Goal: Task Accomplishment & Management: Complete application form

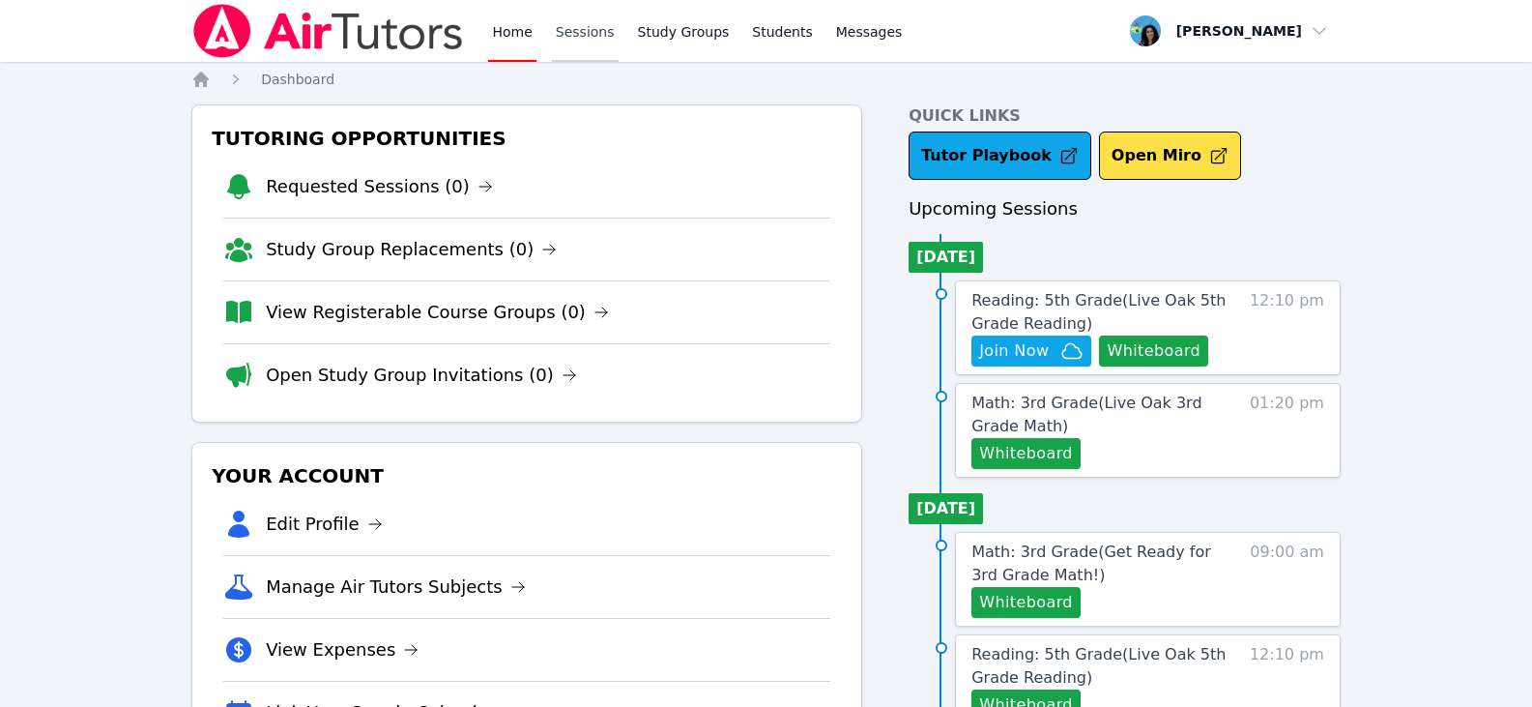
click at [598, 51] on link "Sessions" at bounding box center [585, 31] width 67 height 62
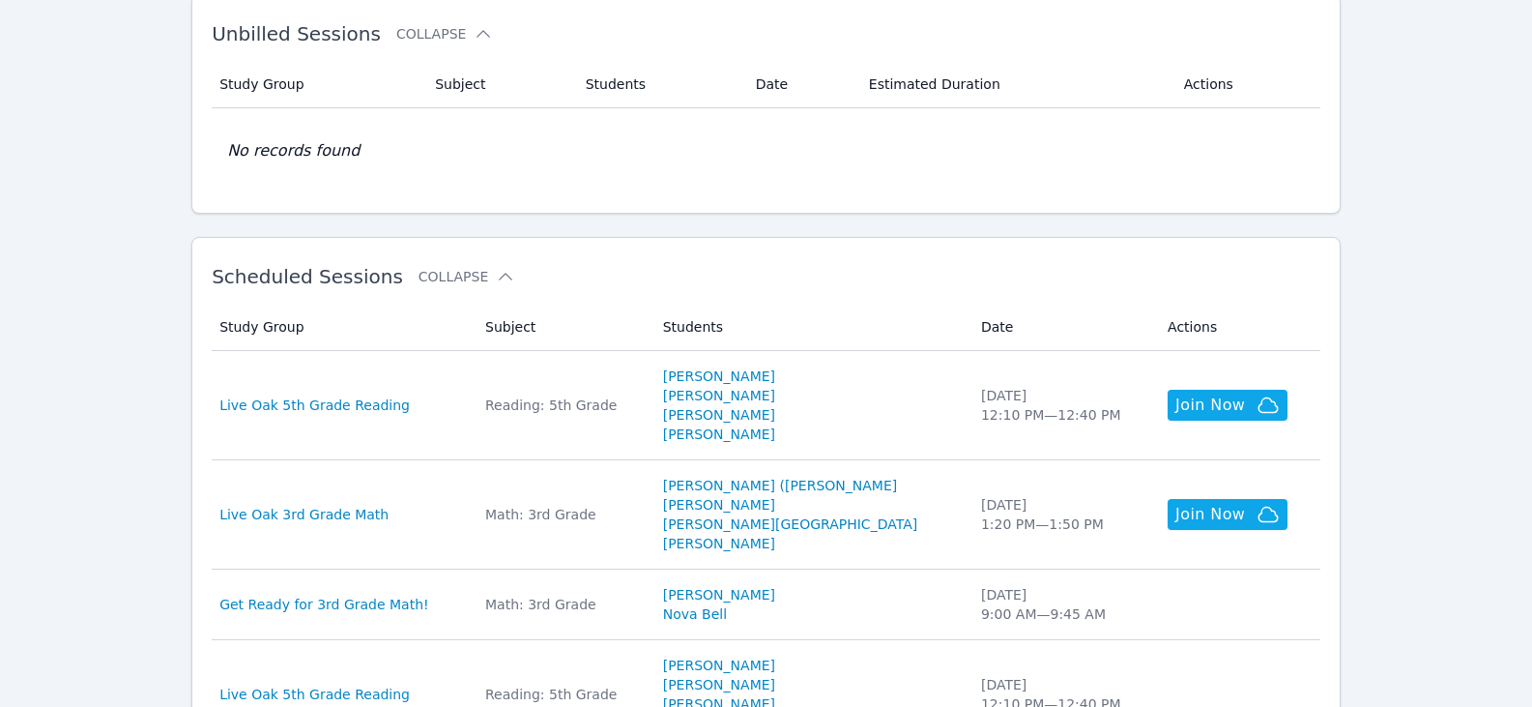
scroll to position [387, 0]
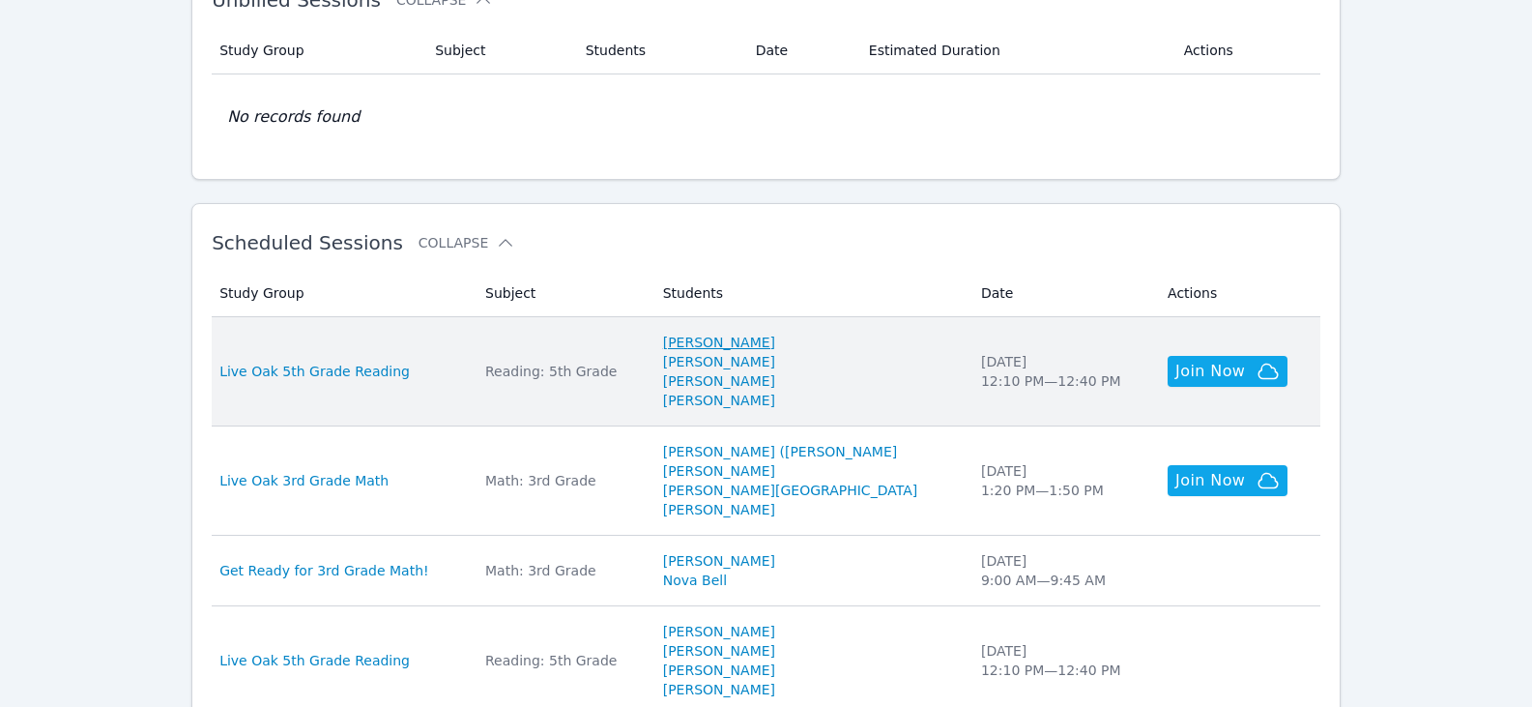
click at [759, 340] on link "[PERSON_NAME]" at bounding box center [719, 342] width 112 height 19
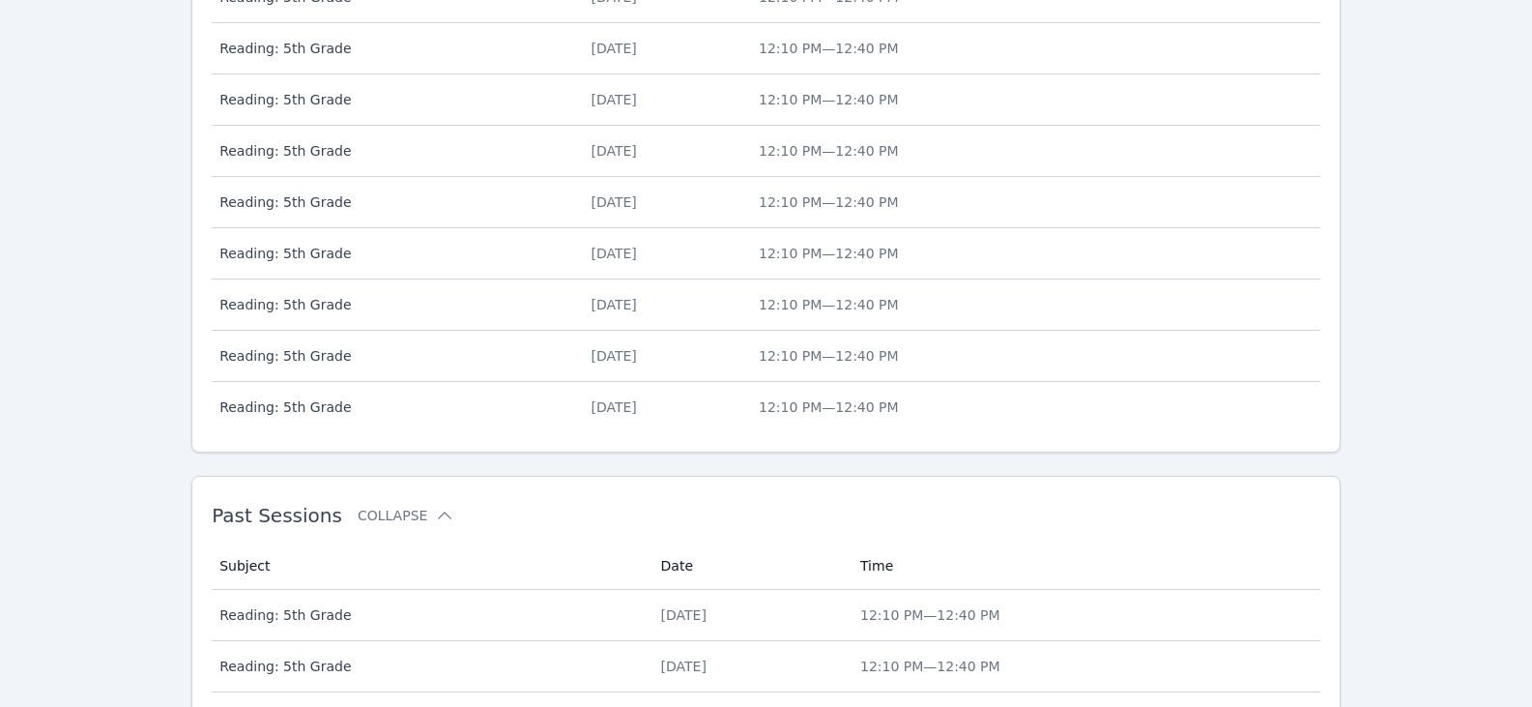
scroll to position [847, 0]
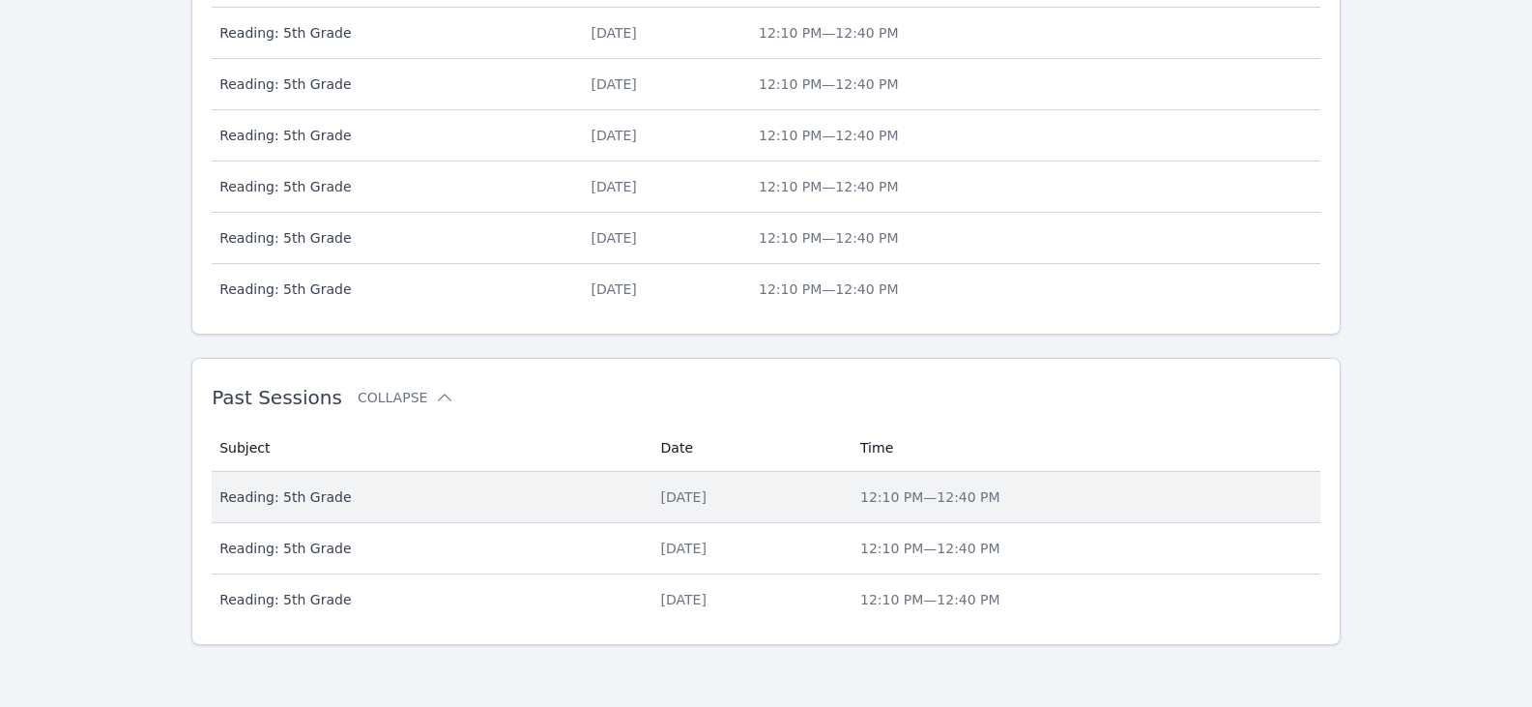
click at [661, 492] on div "[DATE]" at bounding box center [749, 496] width 176 height 19
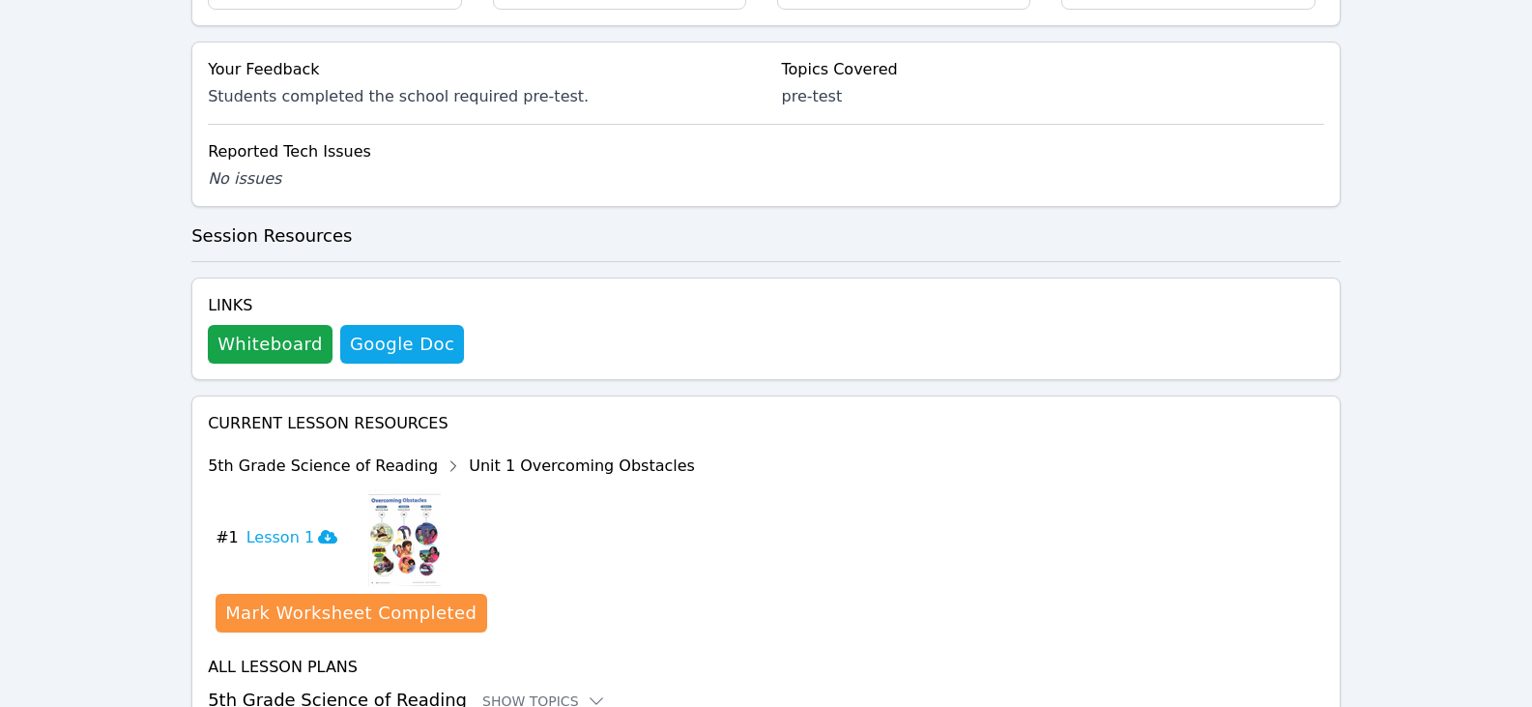
scroll to position [827, 0]
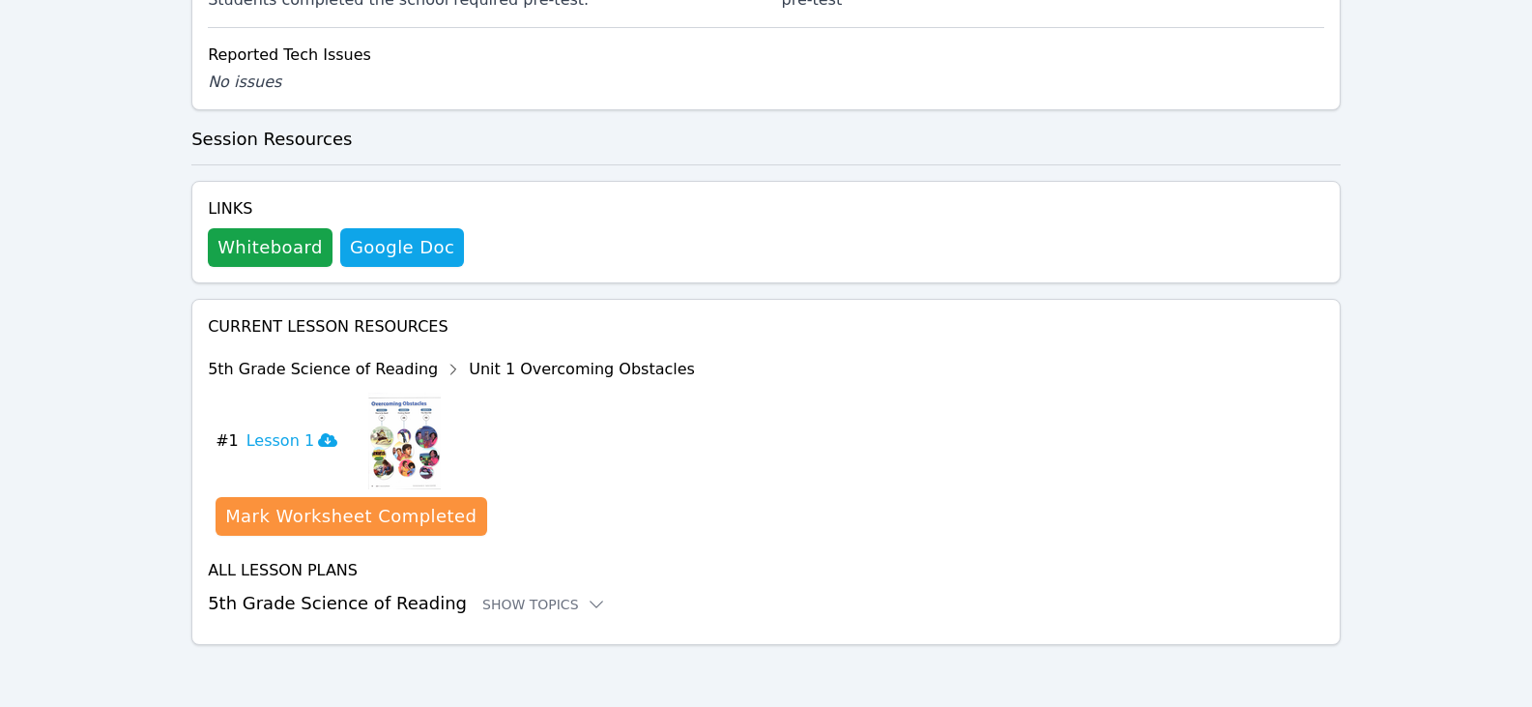
click at [310, 227] on div "Links Whiteboard Hidden Google Doc" at bounding box center [336, 232] width 256 height 70
click at [301, 241] on button "Whiteboard" at bounding box center [270, 247] width 125 height 39
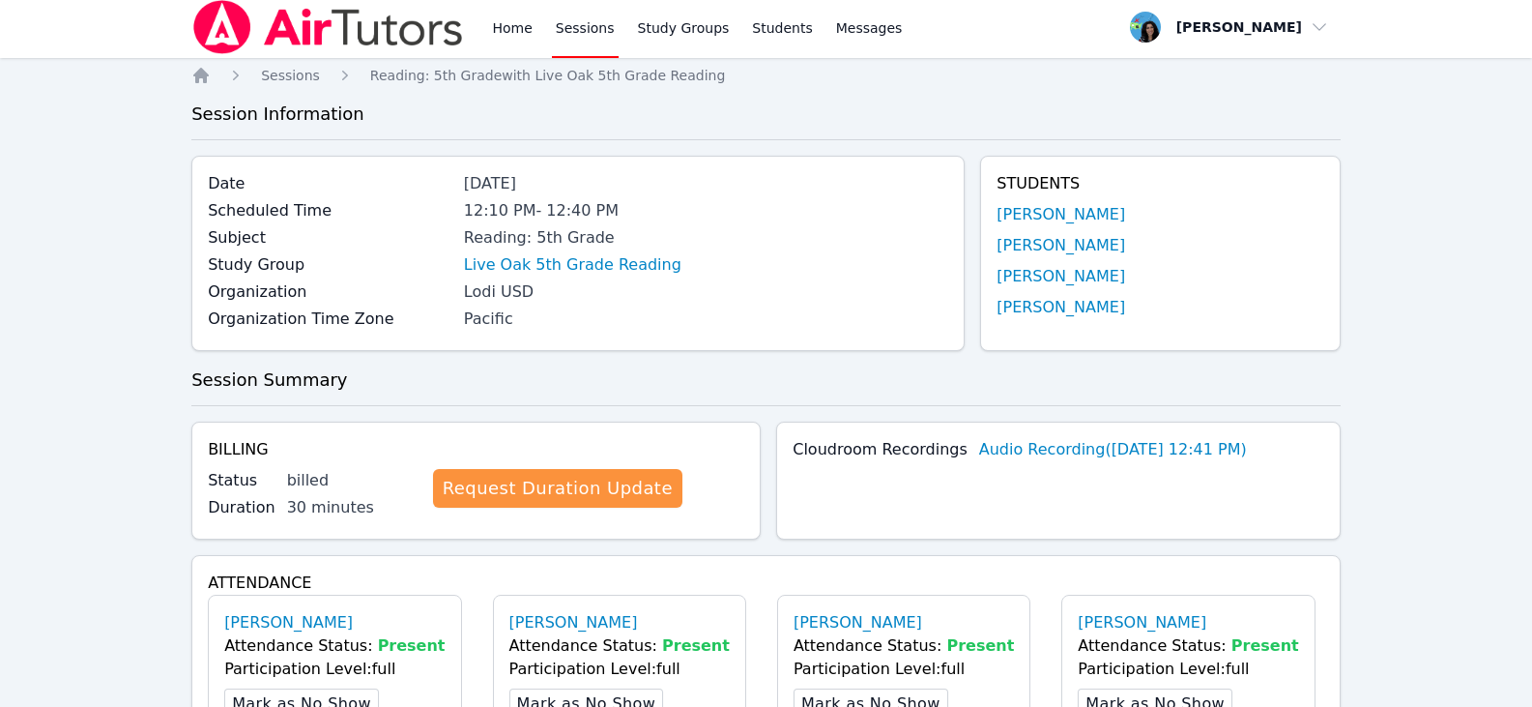
scroll to position [0, 0]
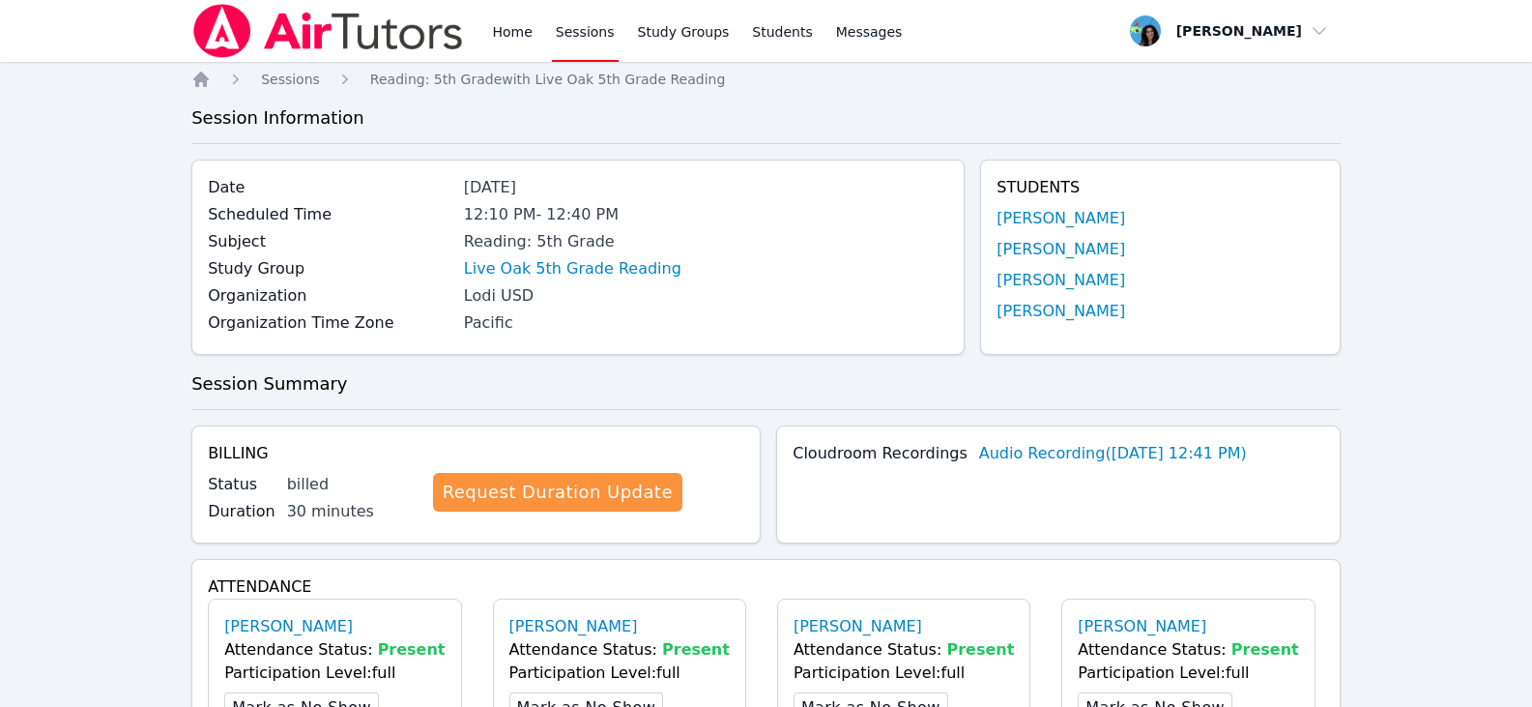
click at [563, 38] on link "Sessions" at bounding box center [585, 31] width 67 height 62
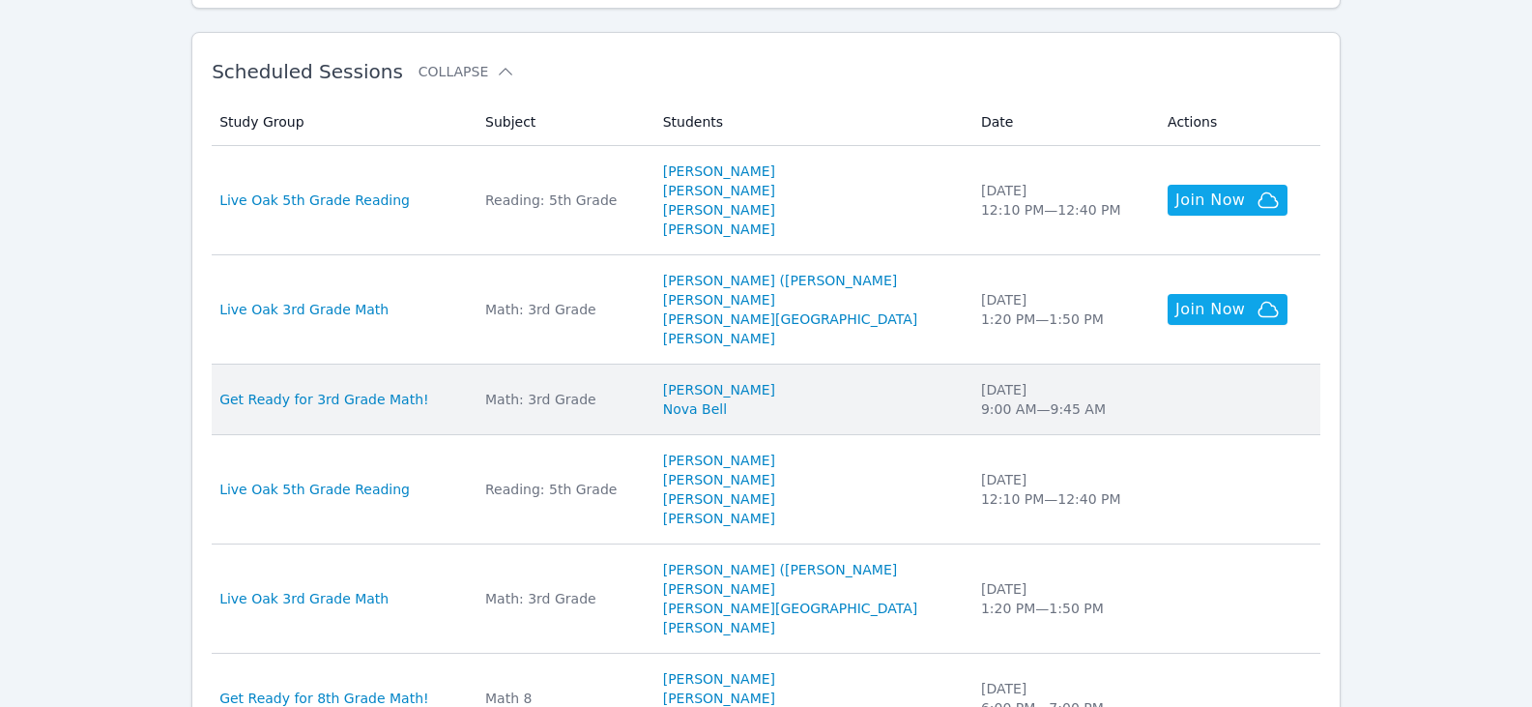
scroll to position [580, 0]
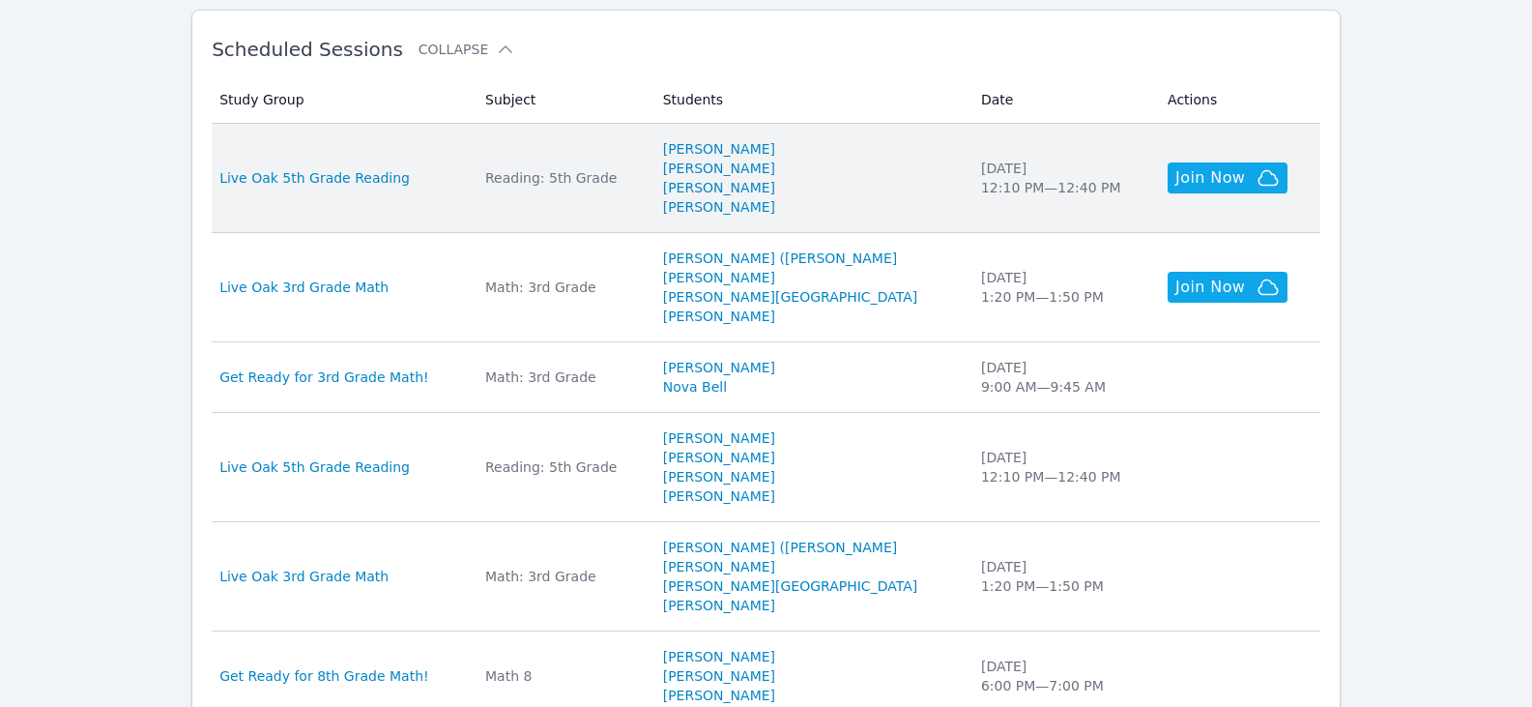
click at [557, 184] on div "Reading: 5th Grade" at bounding box center [562, 177] width 155 height 19
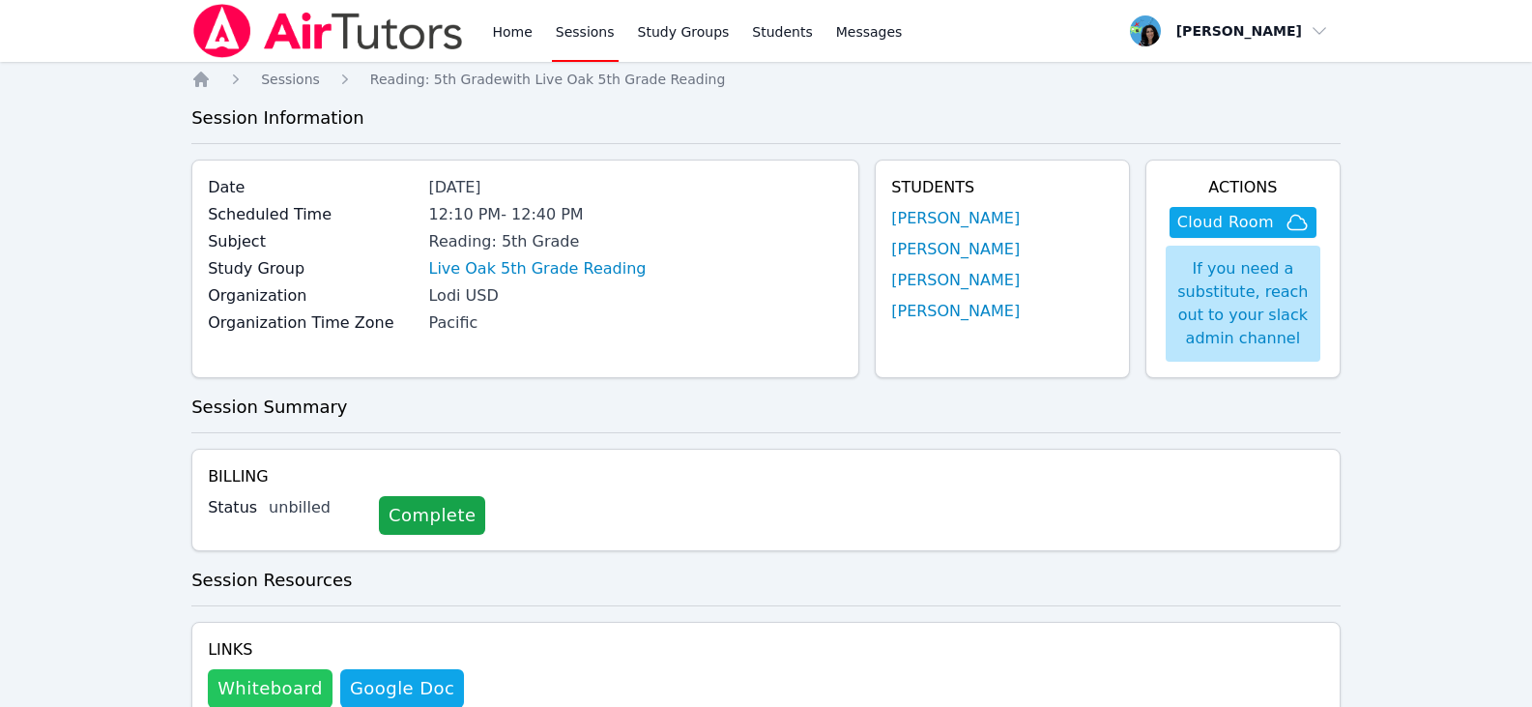
click at [269, 683] on button "Whiteboard" at bounding box center [270, 688] width 125 height 39
click at [554, 29] on link "Sessions" at bounding box center [585, 31] width 67 height 62
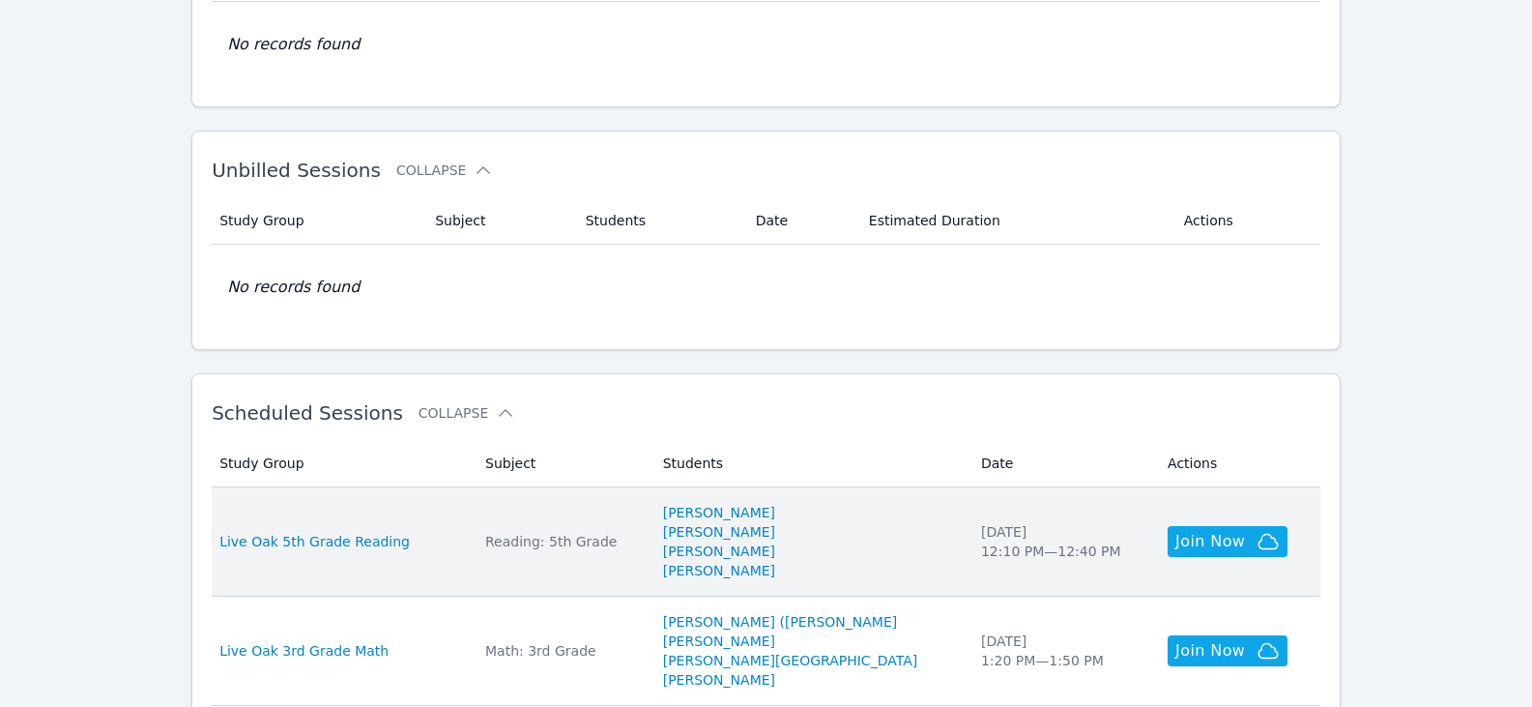
scroll to position [387, 0]
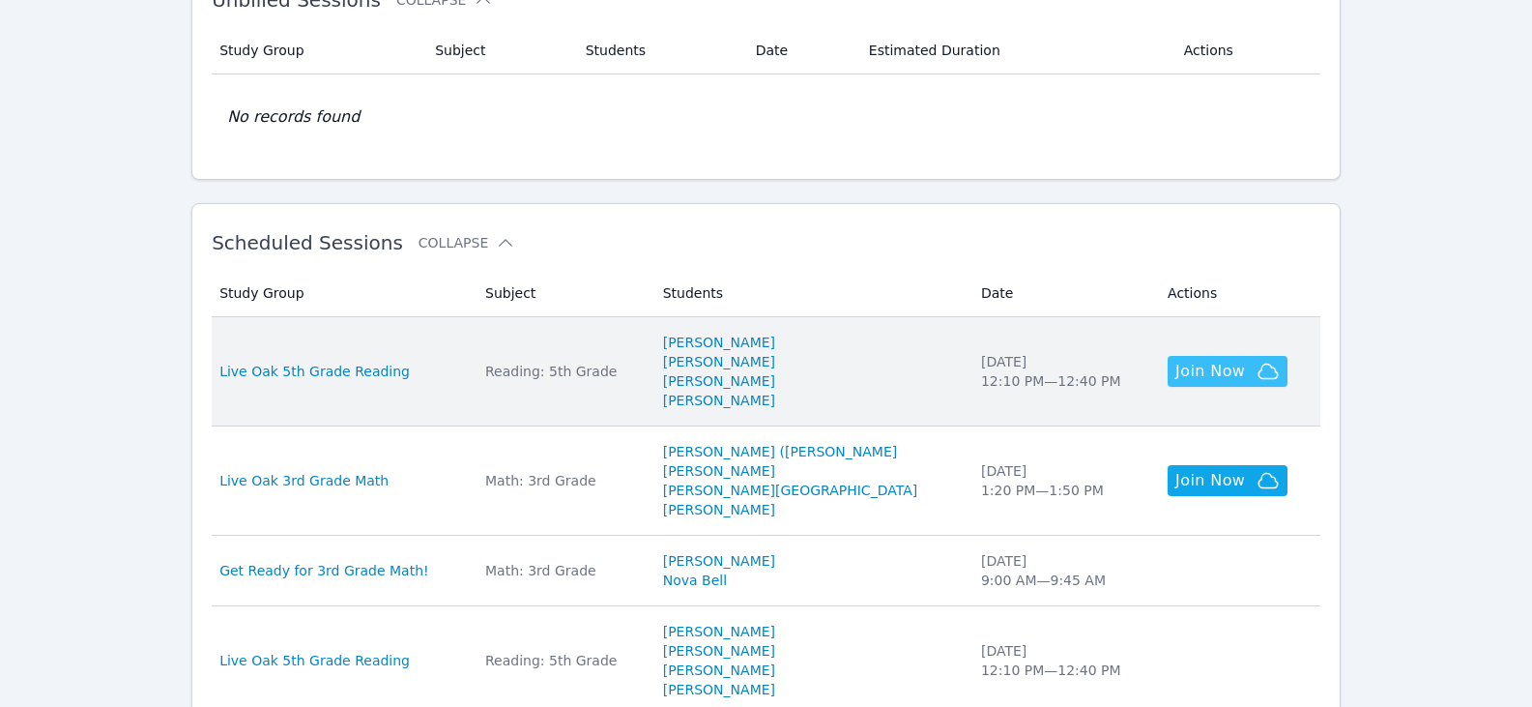
click at [1187, 362] on span "Join Now" at bounding box center [1211, 371] width 70 height 23
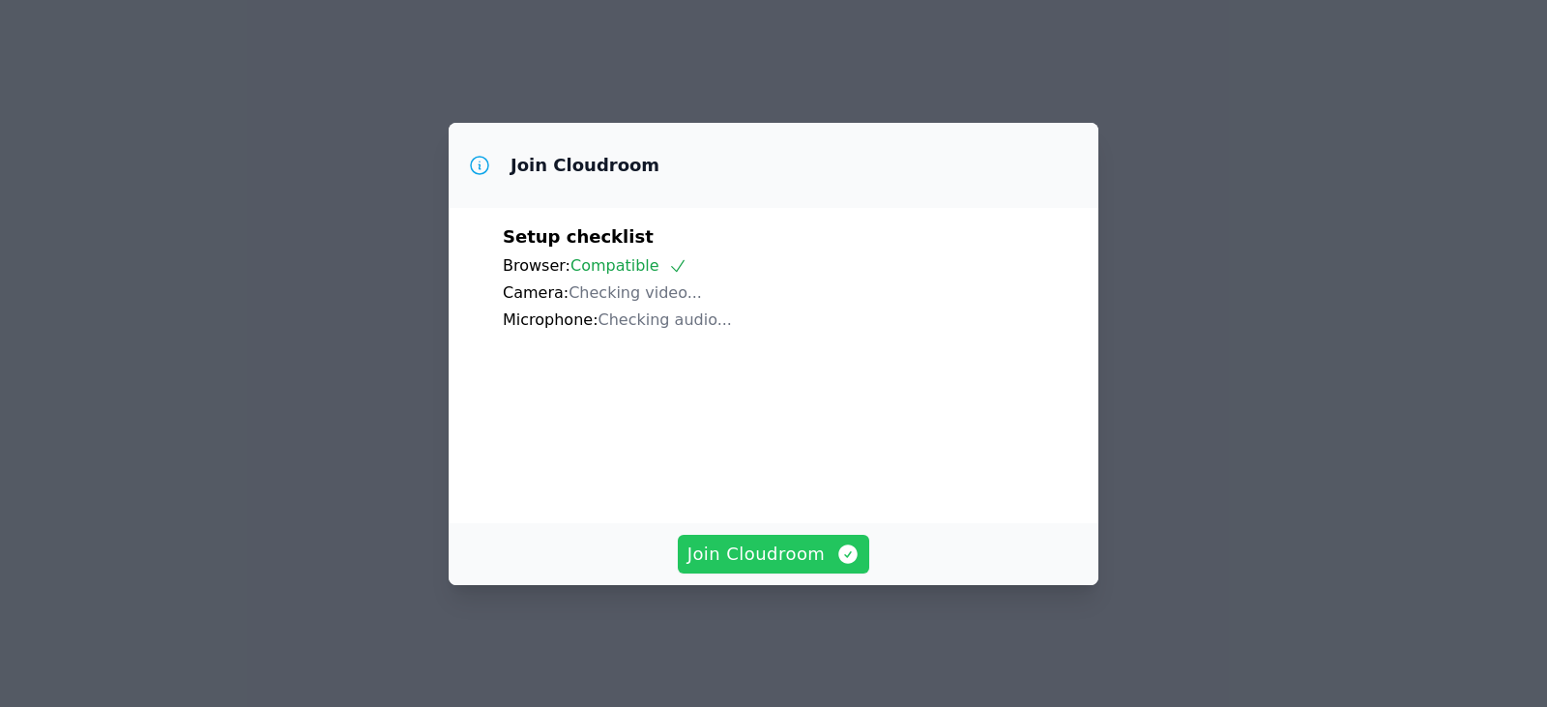
click at [761, 568] on span "Join Cloudroom" at bounding box center [773, 553] width 173 height 27
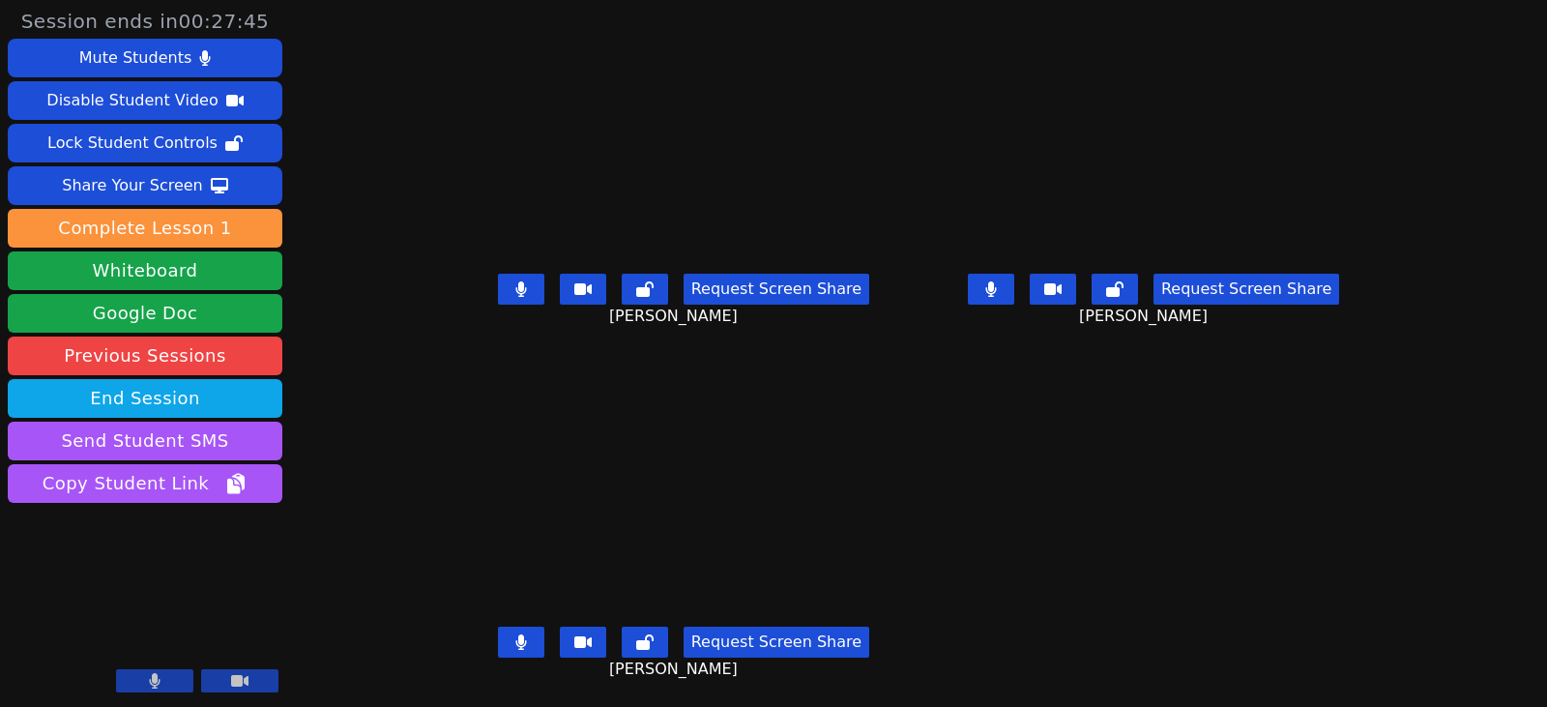
click at [498, 288] on button at bounding box center [521, 289] width 46 height 31
click at [515, 297] on icon at bounding box center [520, 288] width 11 height 15
click at [498, 652] on button at bounding box center [521, 642] width 46 height 31
click at [996, 291] on icon at bounding box center [990, 288] width 11 height 15
click at [511, 299] on button at bounding box center [521, 289] width 46 height 31
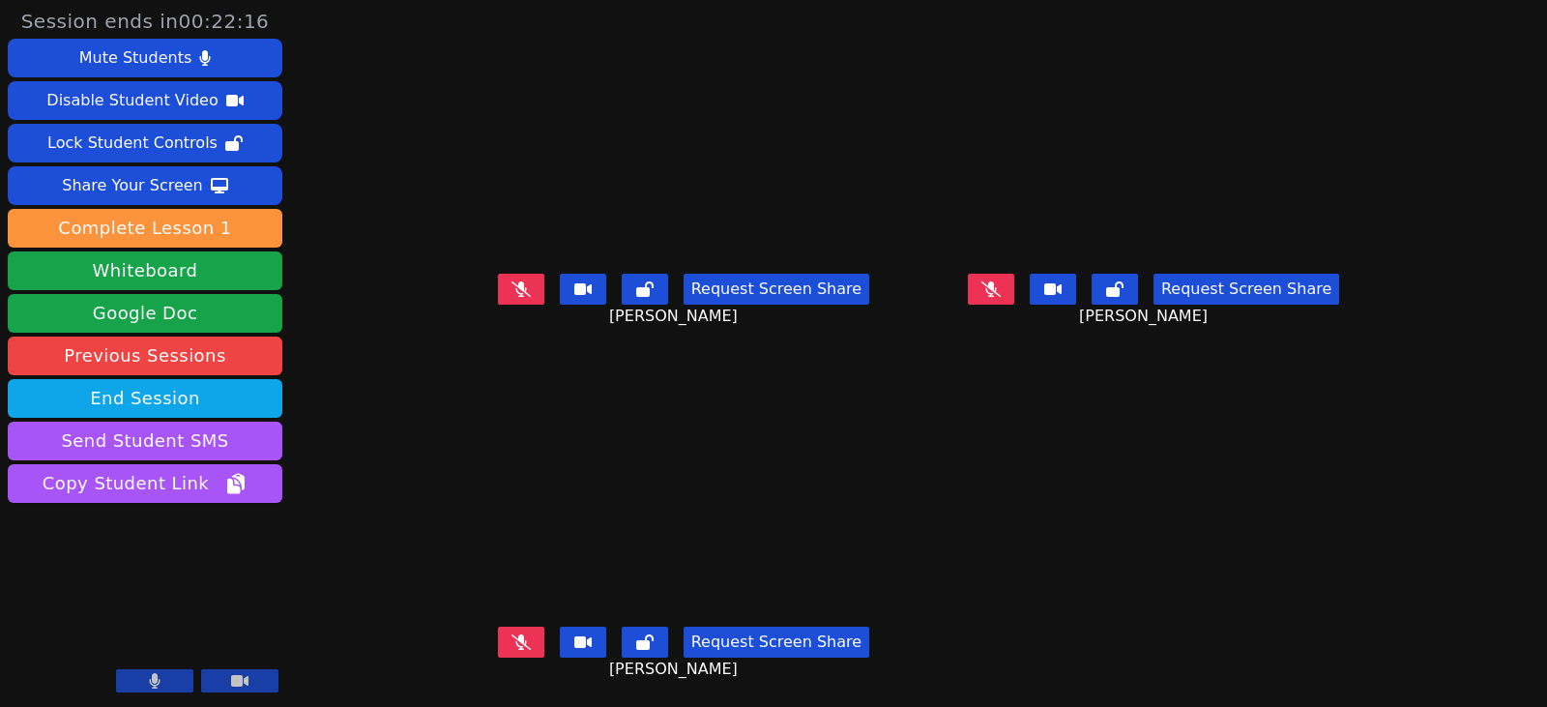
click at [1001, 296] on icon at bounding box center [990, 288] width 19 height 15
click at [511, 645] on icon at bounding box center [520, 641] width 19 height 15
click at [498, 637] on button at bounding box center [521, 642] width 46 height 31
click at [1014, 300] on button at bounding box center [991, 289] width 46 height 31
click at [520, 303] on button at bounding box center [521, 289] width 46 height 31
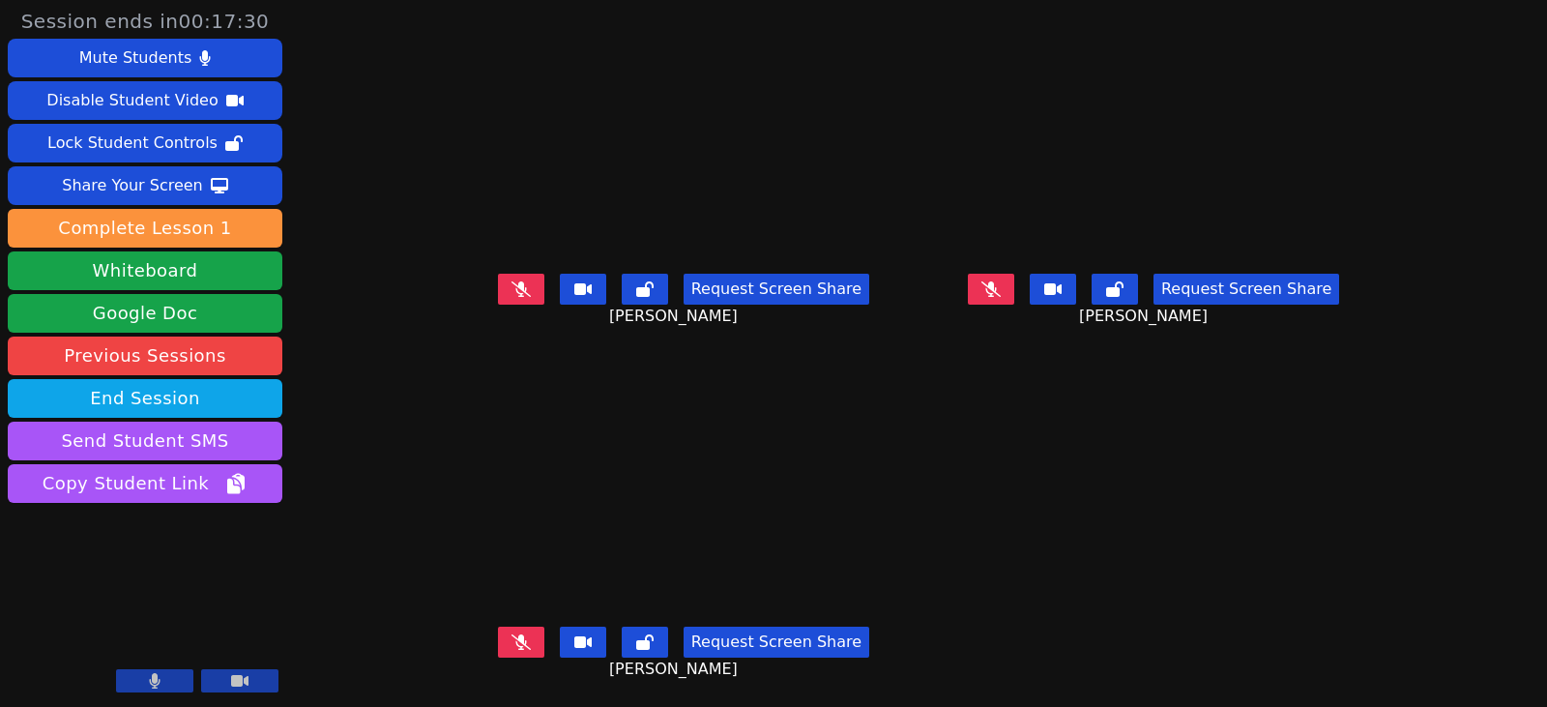
click at [1001, 290] on icon at bounding box center [990, 288] width 19 height 15
click at [1013, 298] on button at bounding box center [991, 289] width 46 height 31
click at [511, 640] on icon at bounding box center [520, 641] width 19 height 15
click at [498, 282] on button at bounding box center [521, 289] width 46 height 31
click at [498, 642] on button at bounding box center [521, 642] width 46 height 31
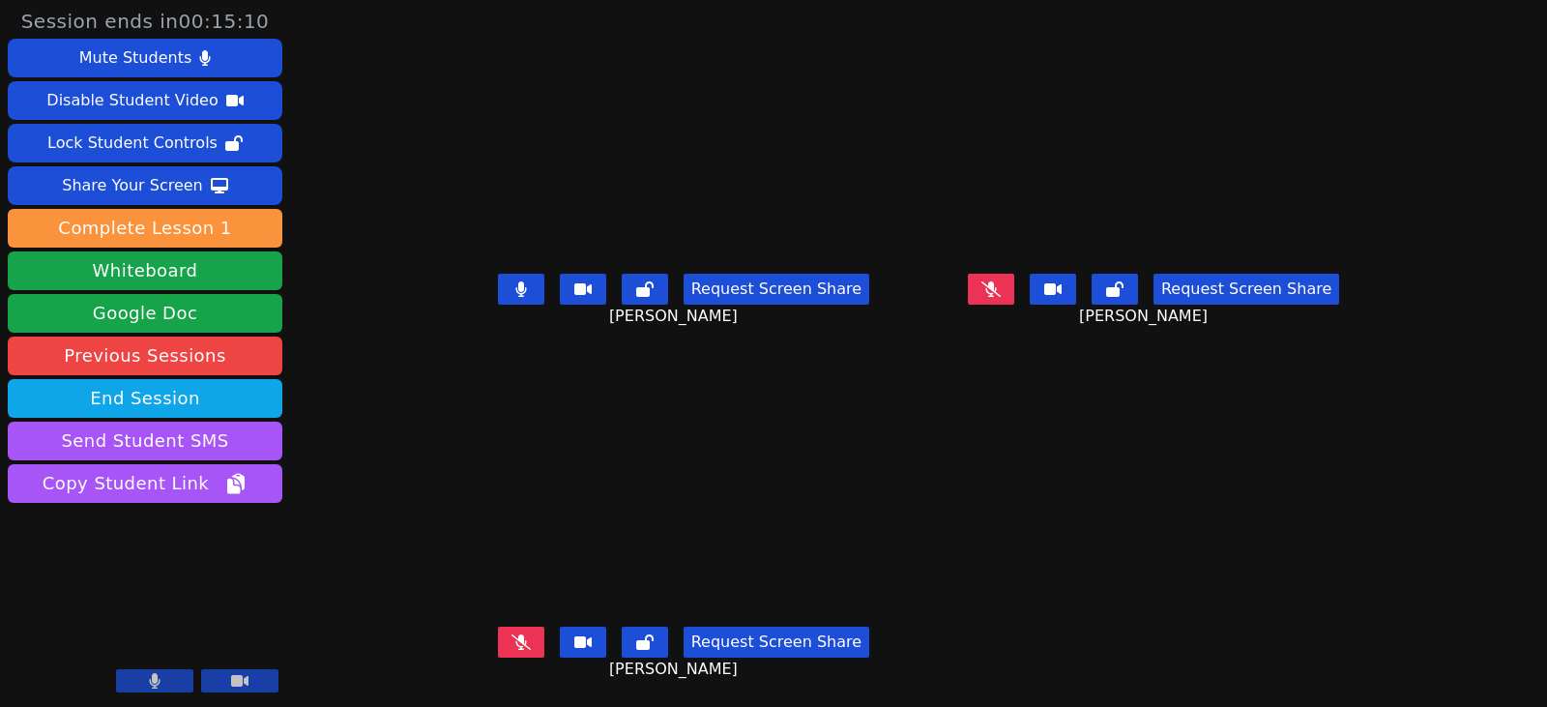
click at [515, 292] on icon at bounding box center [520, 288] width 11 height 15
click at [511, 290] on icon at bounding box center [520, 288] width 19 height 15
click at [515, 291] on icon at bounding box center [520, 288] width 11 height 15
click at [511, 637] on icon at bounding box center [520, 641] width 19 height 15
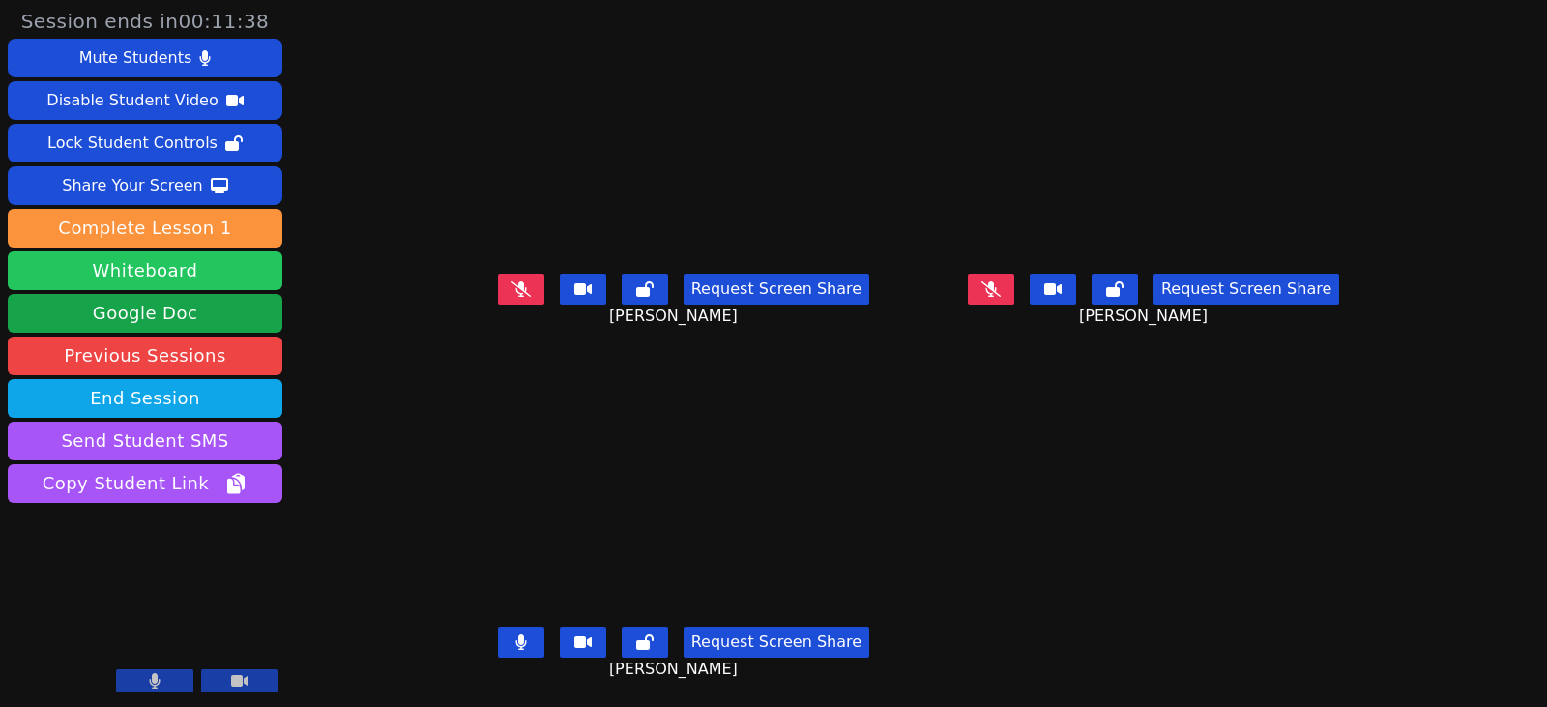
drag, startPoint x: 498, startPoint y: 288, endPoint x: 193, endPoint y: 281, distance: 304.6
click at [511, 288] on icon at bounding box center [520, 288] width 19 height 15
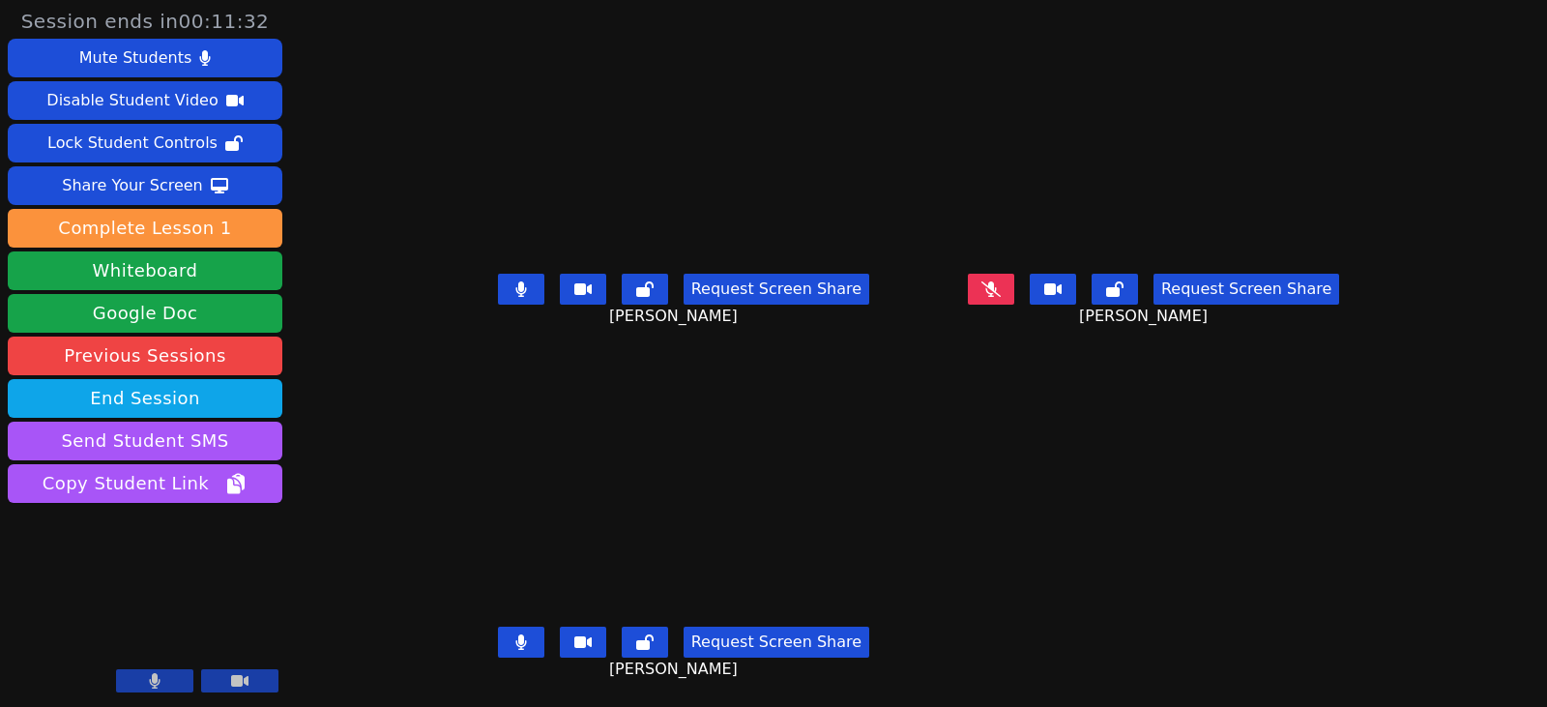
click at [498, 644] on button at bounding box center [521, 642] width 46 height 31
drag, startPoint x: 505, startPoint y: 289, endPoint x: 625, endPoint y: 306, distance: 121.1
click at [505, 289] on button at bounding box center [521, 289] width 46 height 31
click at [1001, 290] on icon at bounding box center [990, 288] width 19 height 15
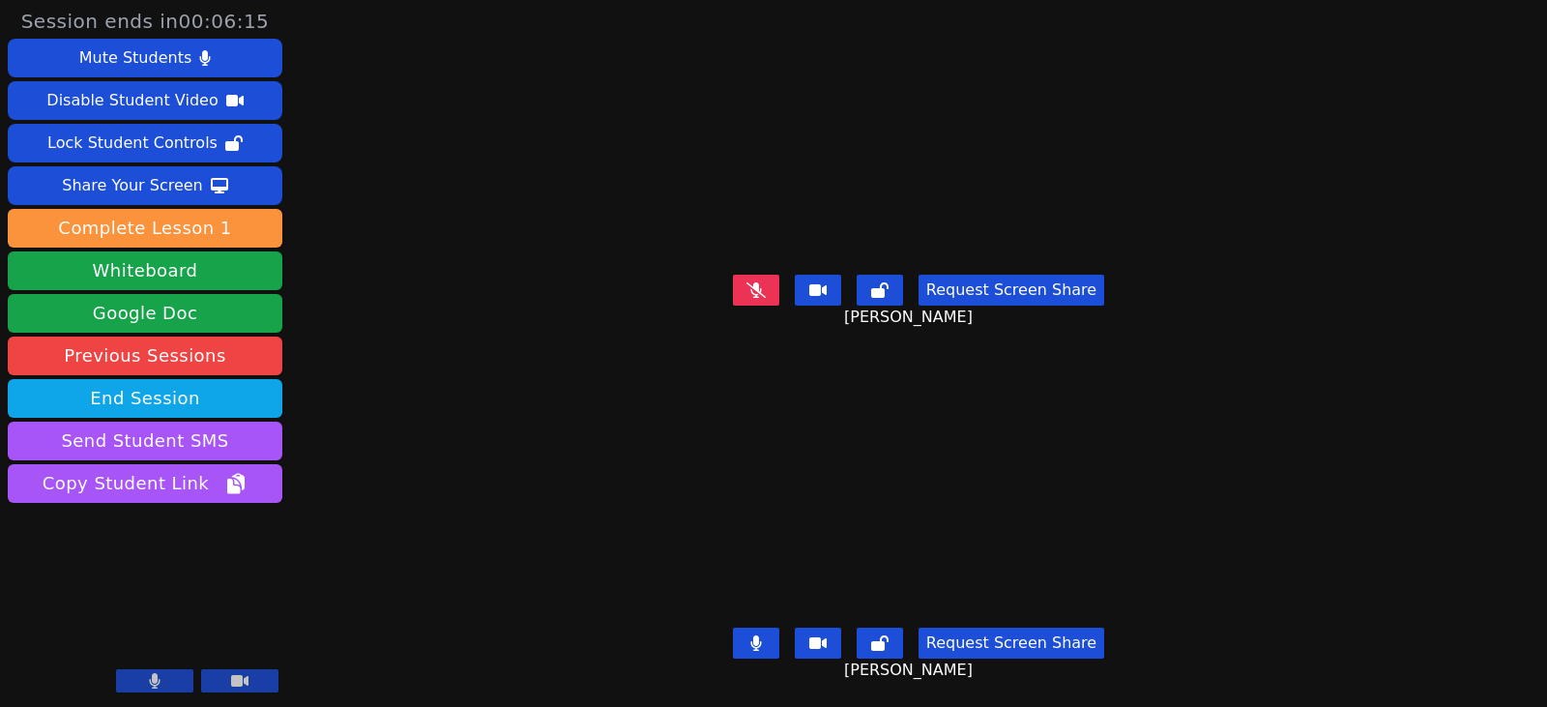
click at [766, 282] on icon at bounding box center [755, 289] width 19 height 15
click at [755, 282] on icon at bounding box center [755, 289] width 19 height 15
drag, startPoint x: 750, startPoint y: 281, endPoint x: 353, endPoint y: 256, distance: 398.2
click at [750, 281] on button at bounding box center [756, 290] width 46 height 31
click at [762, 635] on icon at bounding box center [756, 642] width 12 height 15
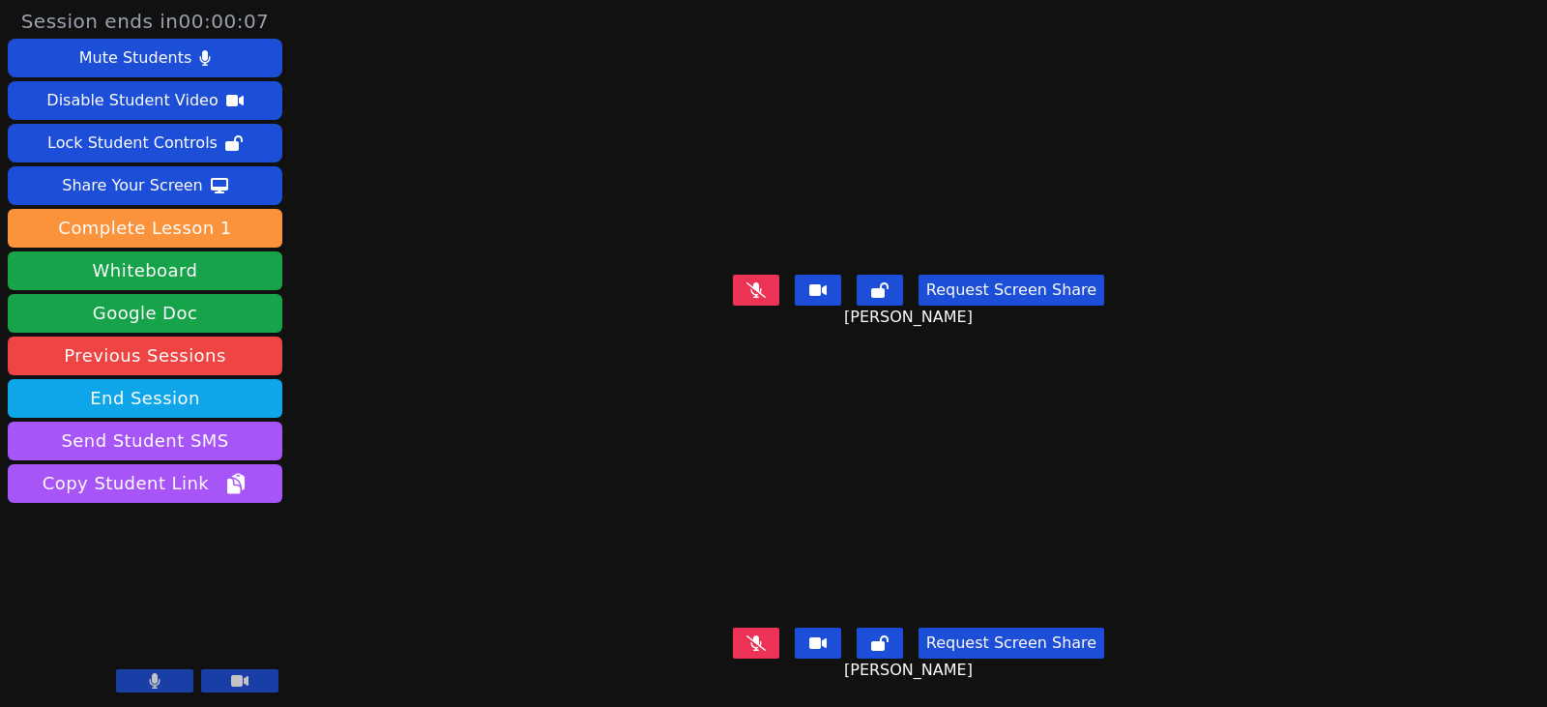
drag, startPoint x: 773, startPoint y: 633, endPoint x: 797, endPoint y: 634, distance: 24.2
click at [773, 633] on button at bounding box center [756, 642] width 46 height 31
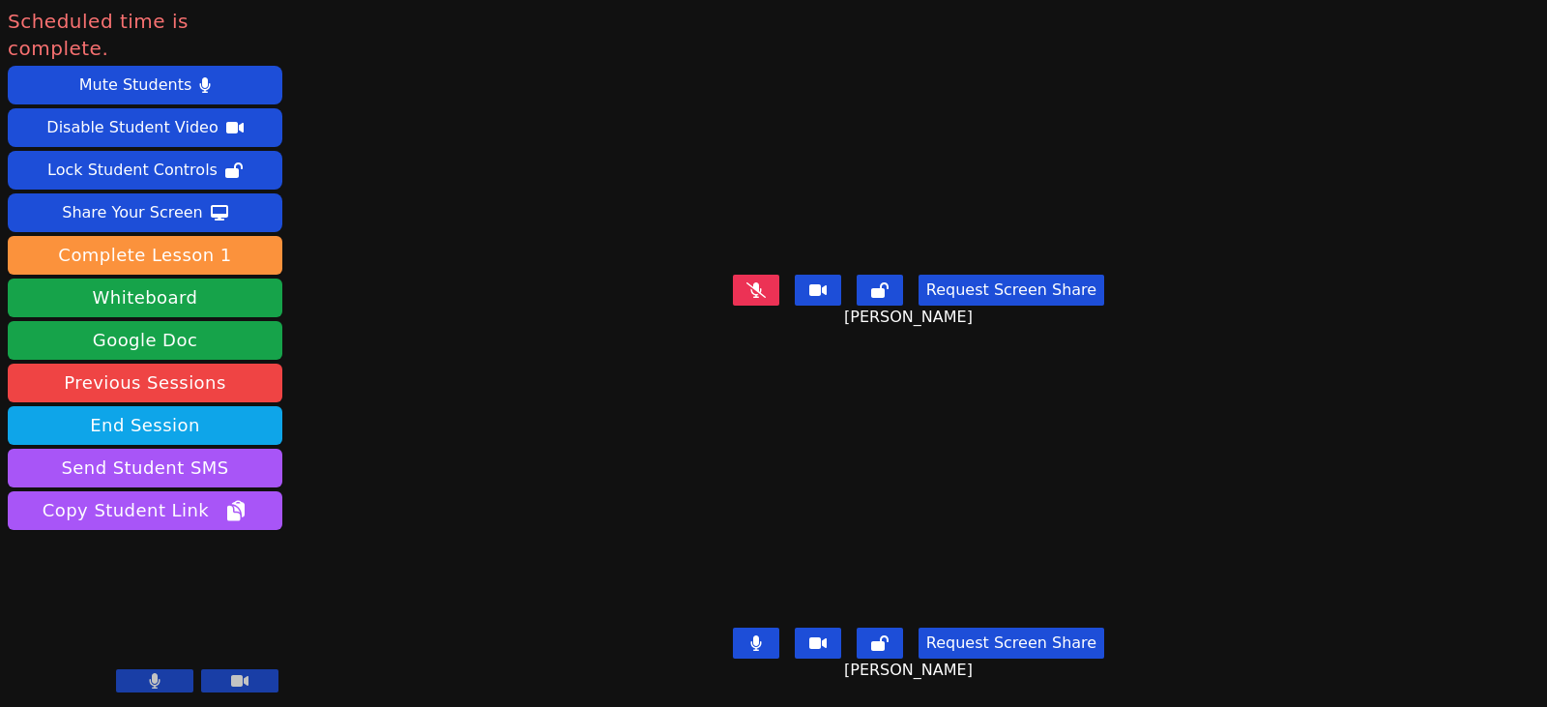
click at [759, 282] on icon at bounding box center [755, 289] width 19 height 15
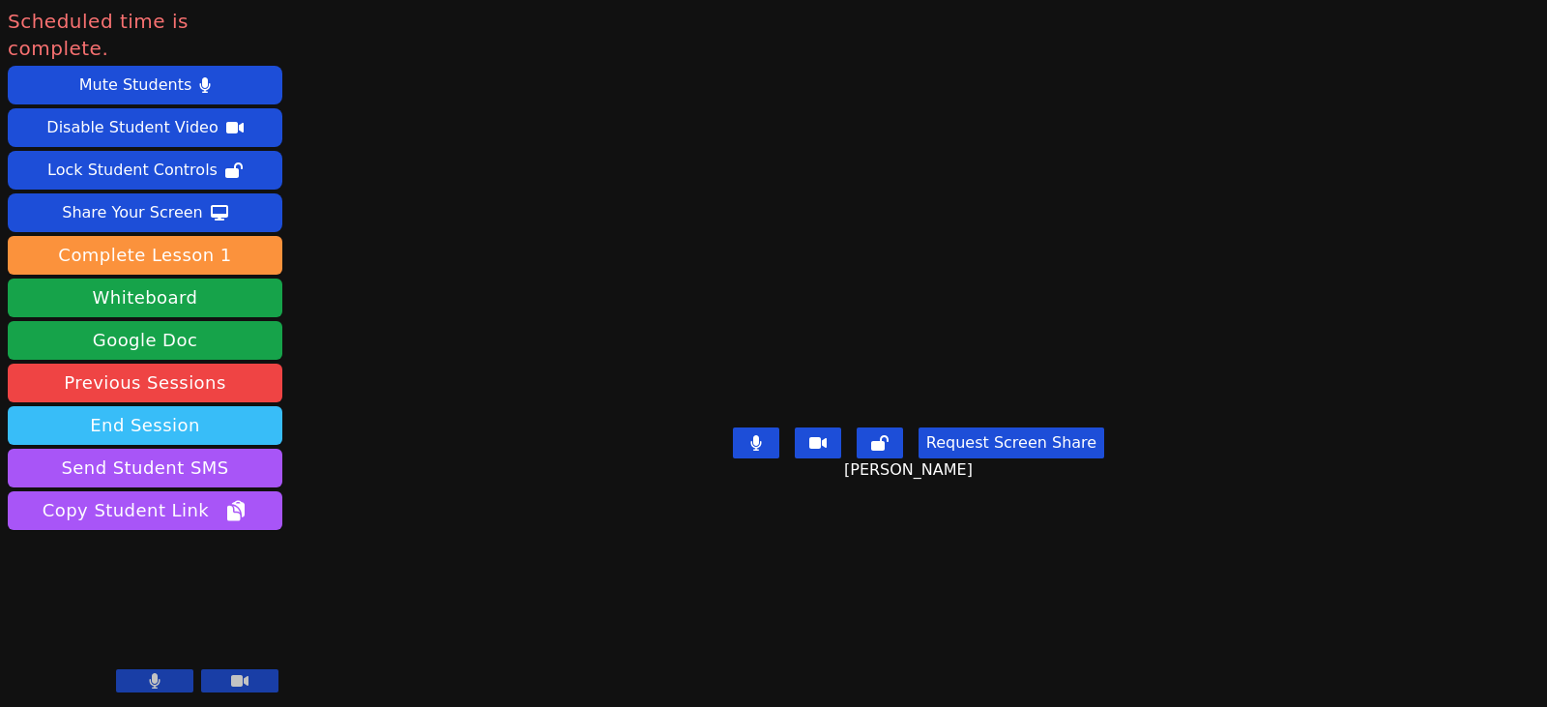
click at [212, 406] on button "End Session" at bounding box center [145, 425] width 275 height 39
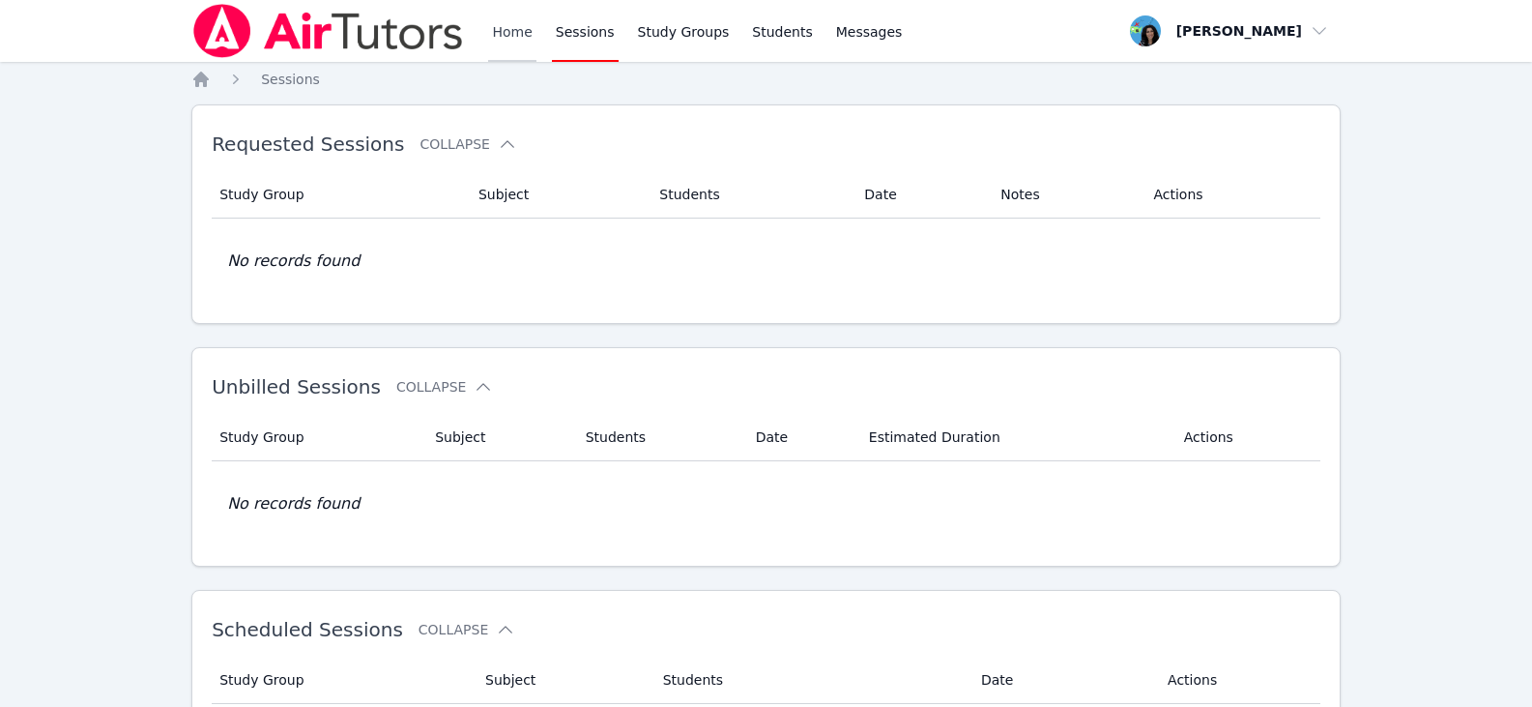
click at [494, 33] on link "Home" at bounding box center [511, 31] width 47 height 62
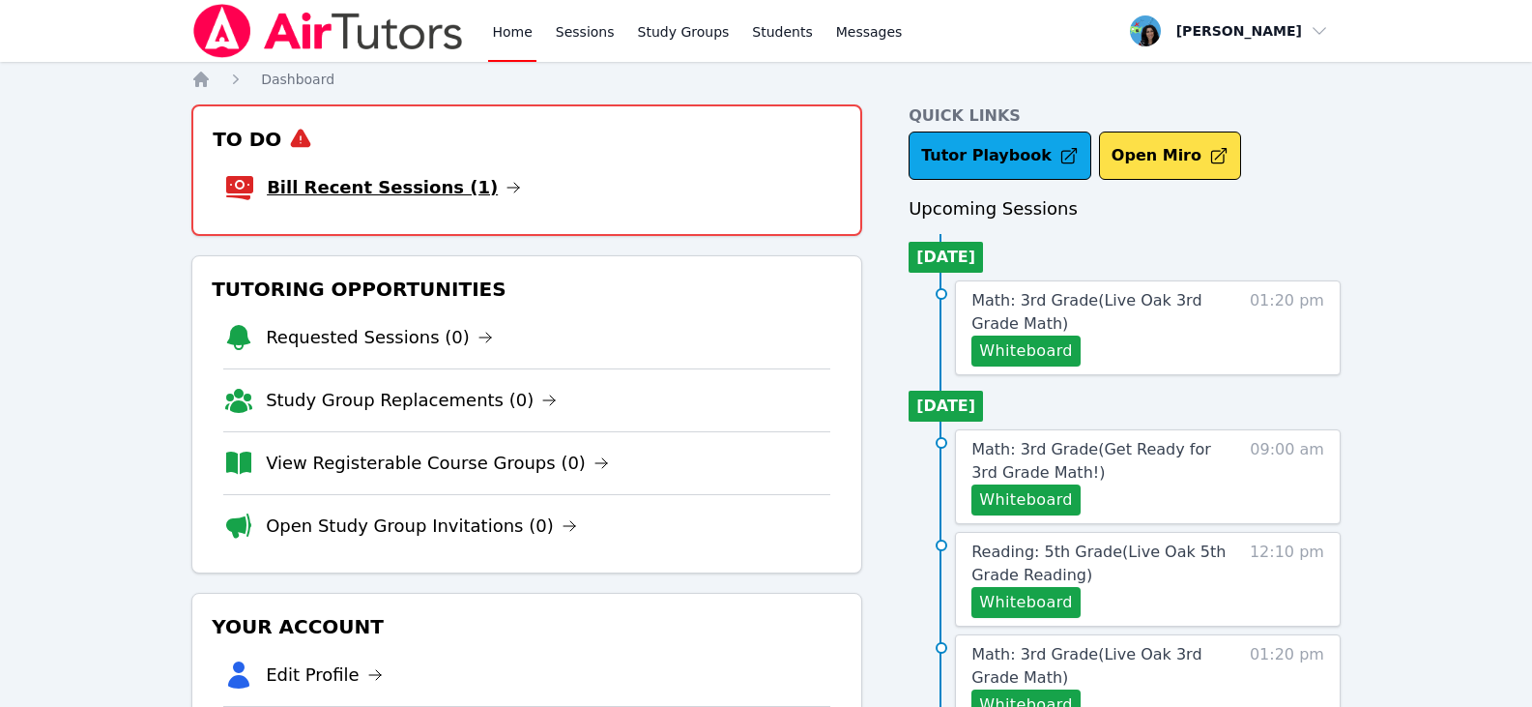
click at [506, 189] on icon at bounding box center [513, 187] width 15 height 15
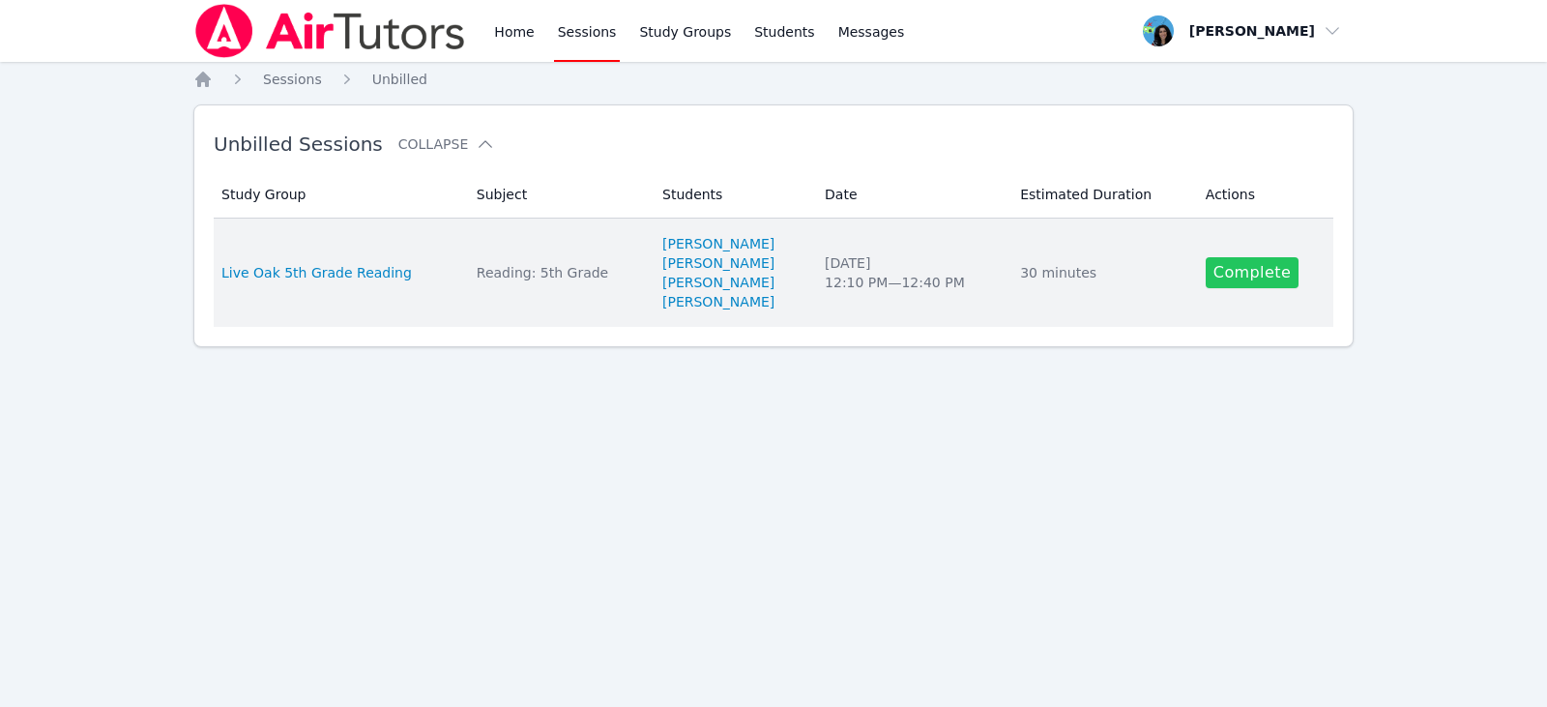
click at [1274, 277] on link "Complete" at bounding box center [1252, 272] width 93 height 31
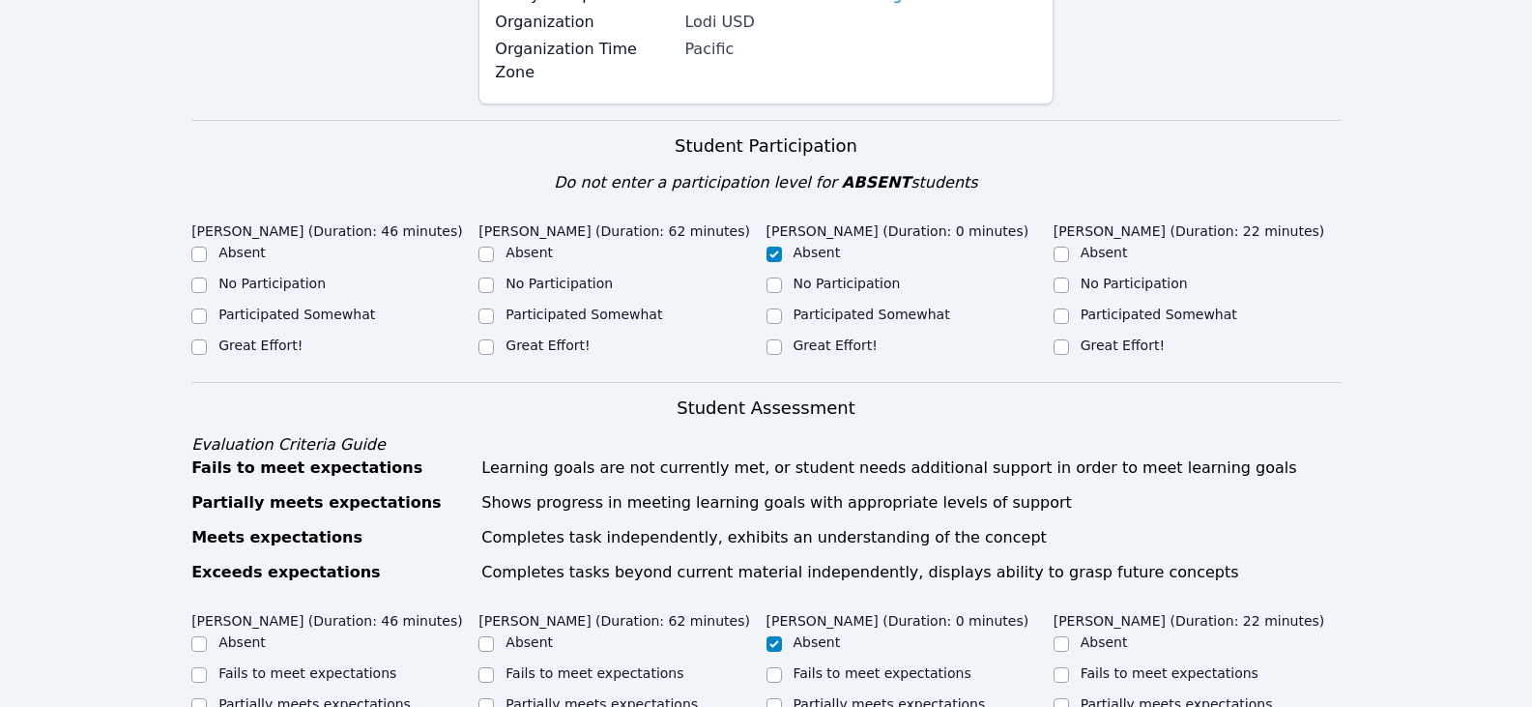
scroll to position [387, 0]
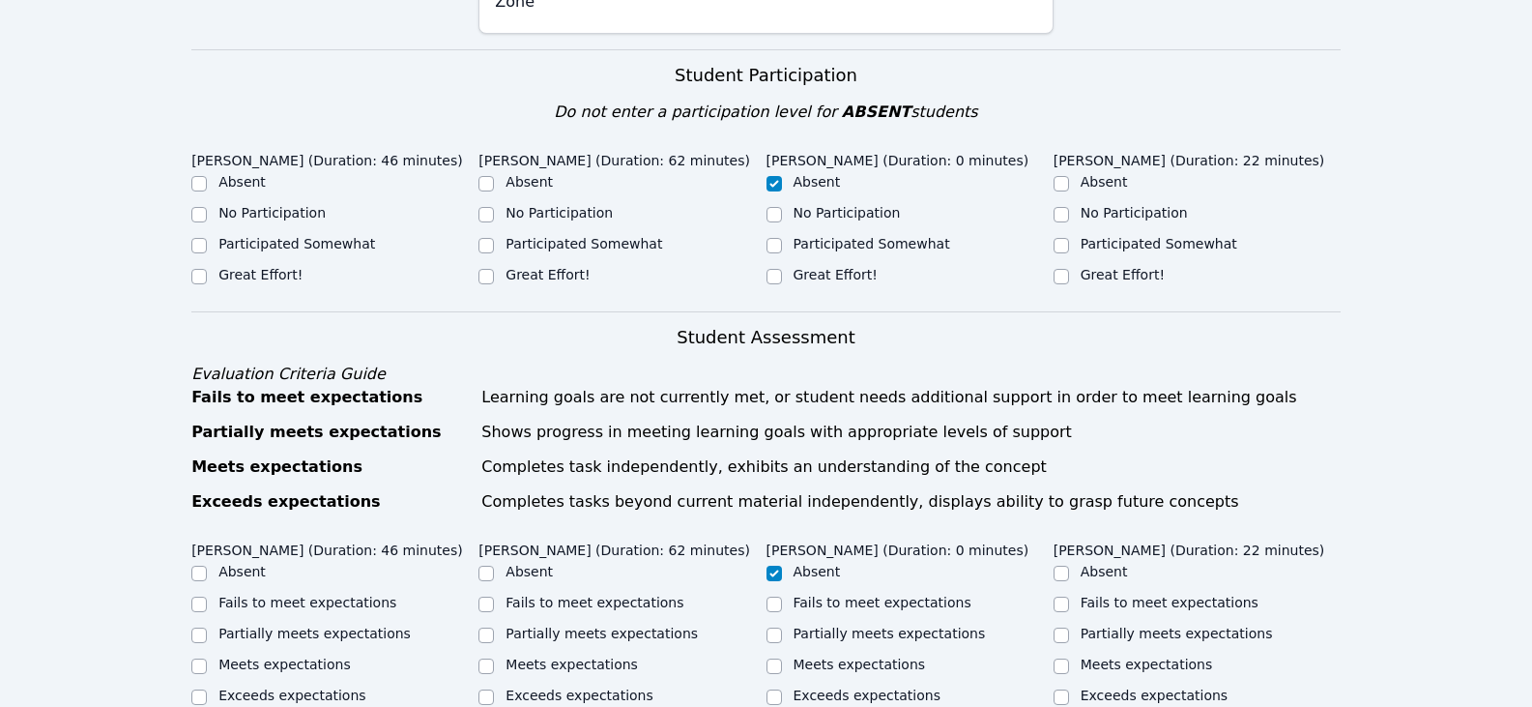
click at [248, 267] on label "Great Effort!" at bounding box center [261, 274] width 84 height 15
click at [207, 269] on input "Great Effort!" at bounding box center [198, 276] width 15 height 15
checkbox input "true"
click at [532, 267] on label "Great Effort!" at bounding box center [548, 274] width 84 height 15
click at [494, 269] on input "Great Effort!" at bounding box center [486, 276] width 15 height 15
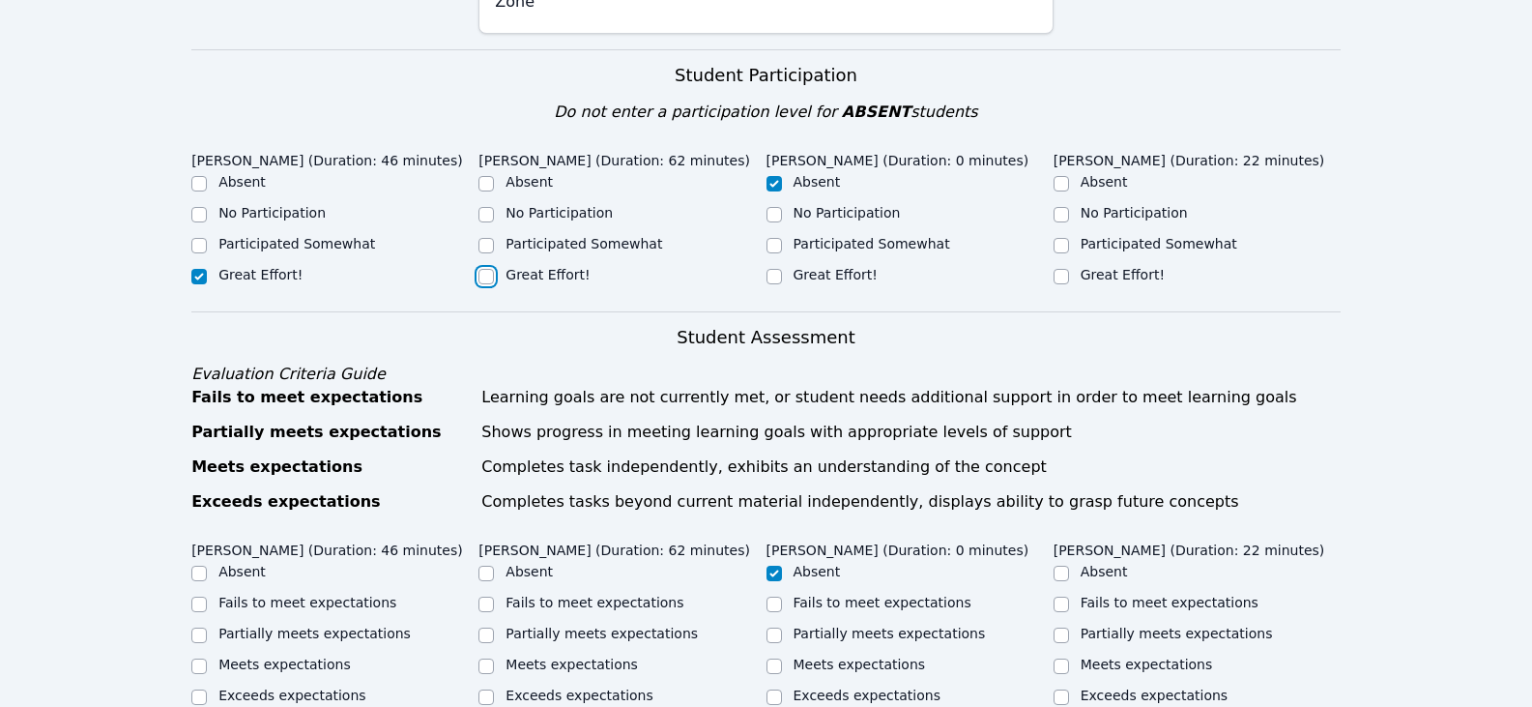
checkbox input "true"
click at [1137, 267] on label "Great Effort!" at bounding box center [1123, 274] width 84 height 15
click at [1069, 269] on input "Great Effort!" at bounding box center [1061, 276] width 15 height 15
checkbox input "true"
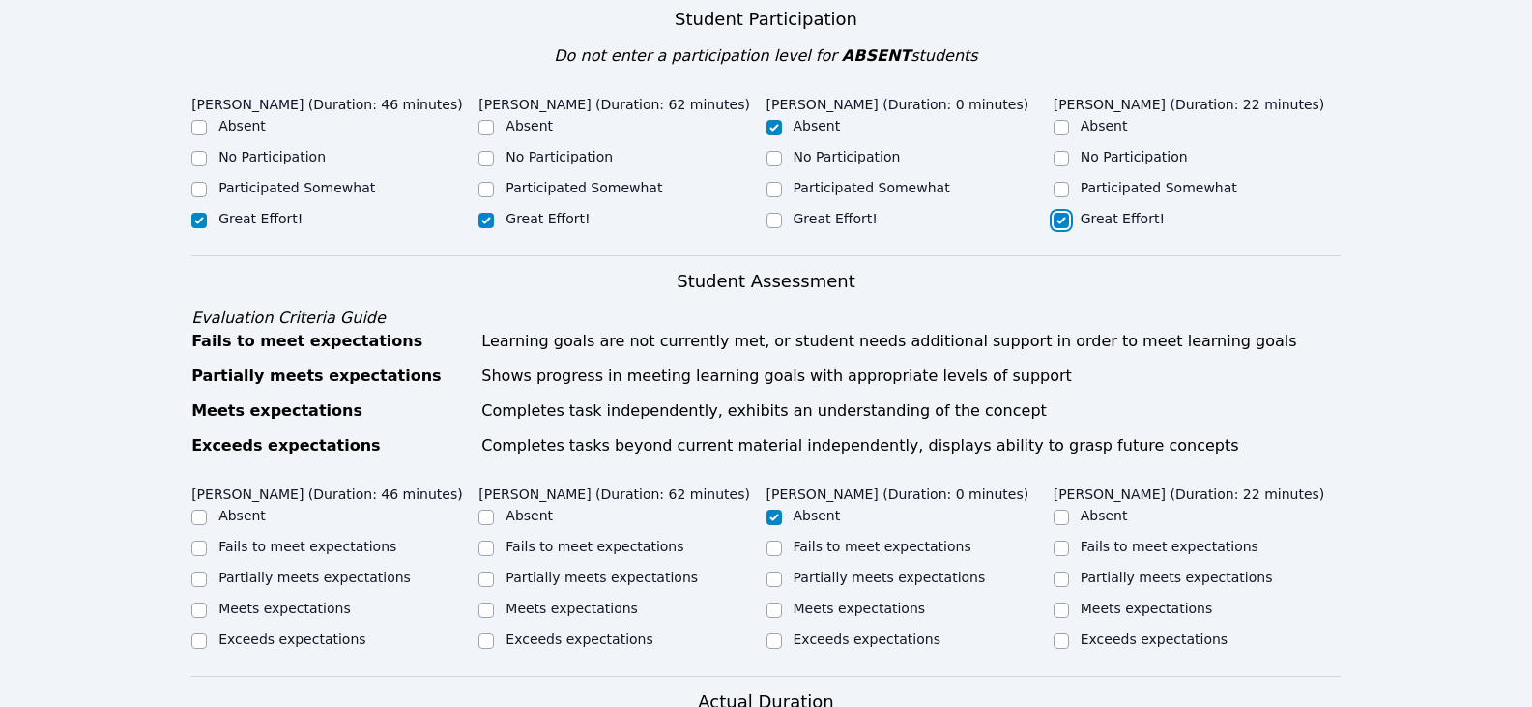
scroll to position [580, 0]
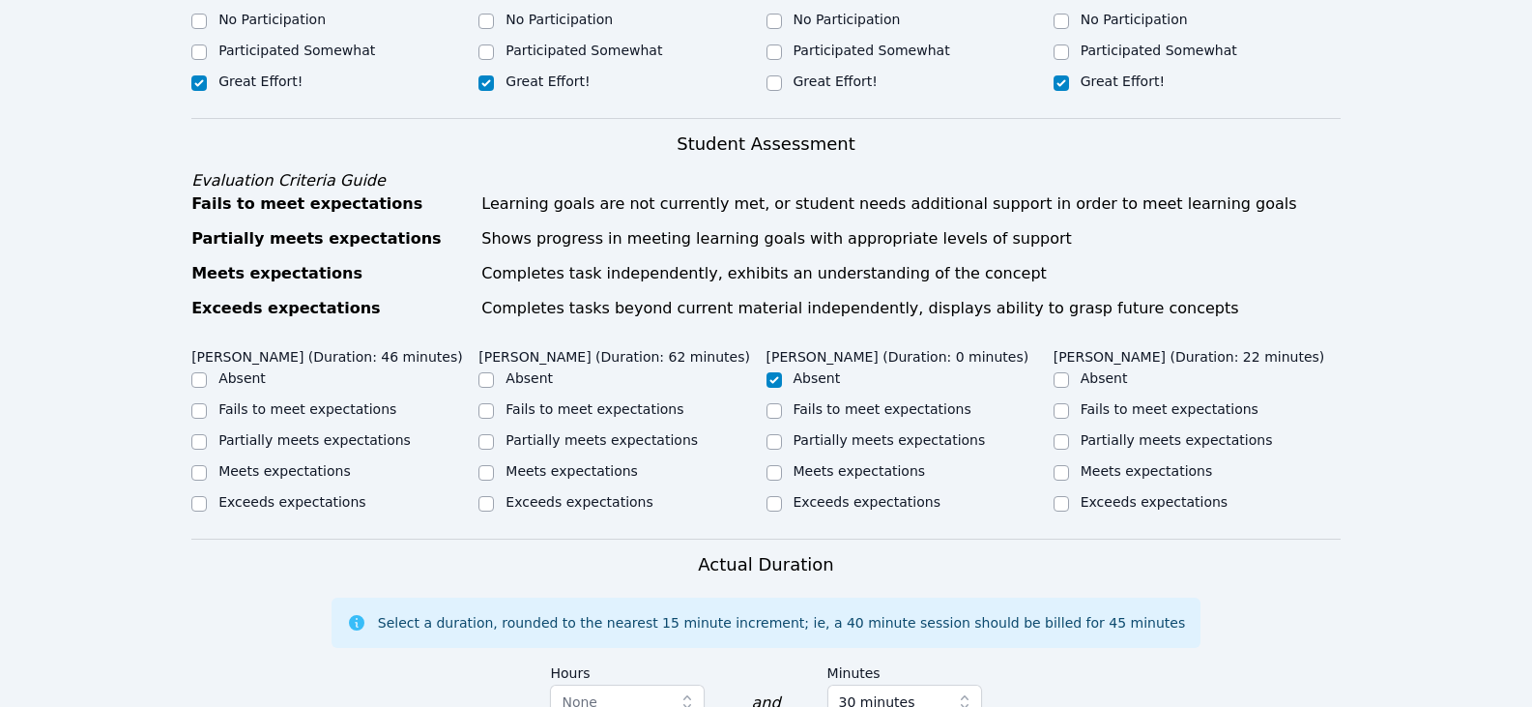
click at [319, 430] on div "Partially meets expectations" at bounding box center [315, 439] width 192 height 19
click at [494, 434] on input "Partially meets expectations" at bounding box center [486, 441] width 15 height 15
checkbox input "true"
click at [198, 434] on input "Partially meets expectations" at bounding box center [198, 441] width 15 height 15
checkbox input "true"
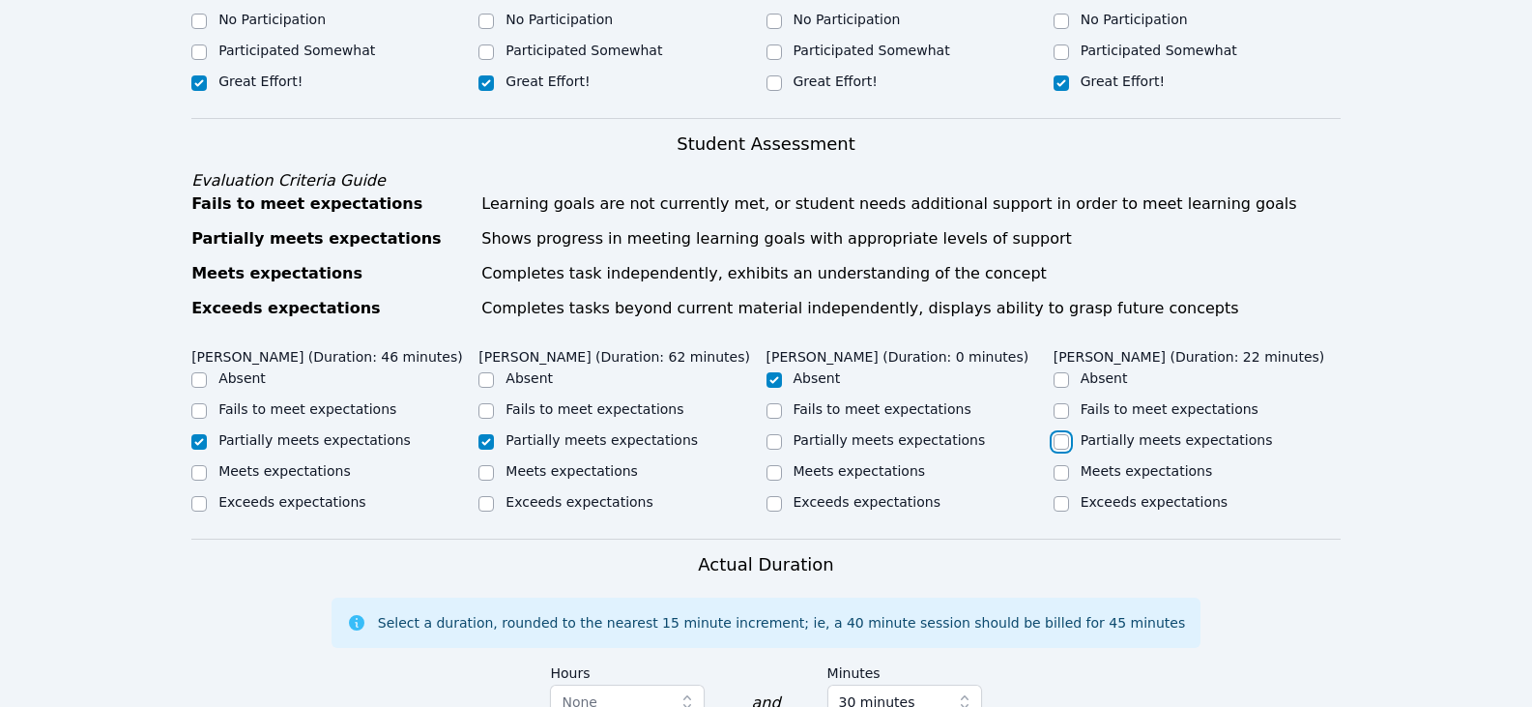
click at [1061, 434] on input "Partially meets expectations" at bounding box center [1061, 441] width 15 height 15
checkbox input "true"
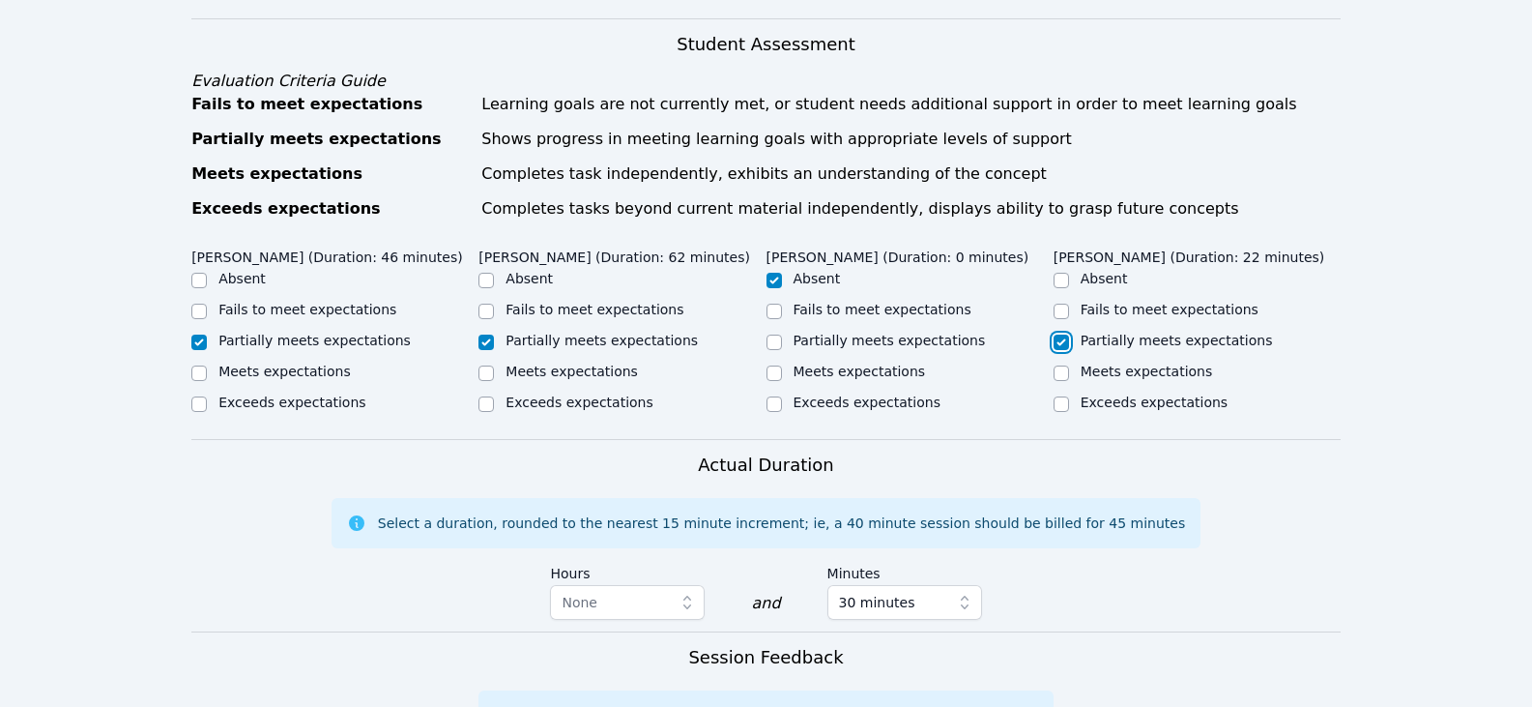
scroll to position [967, 0]
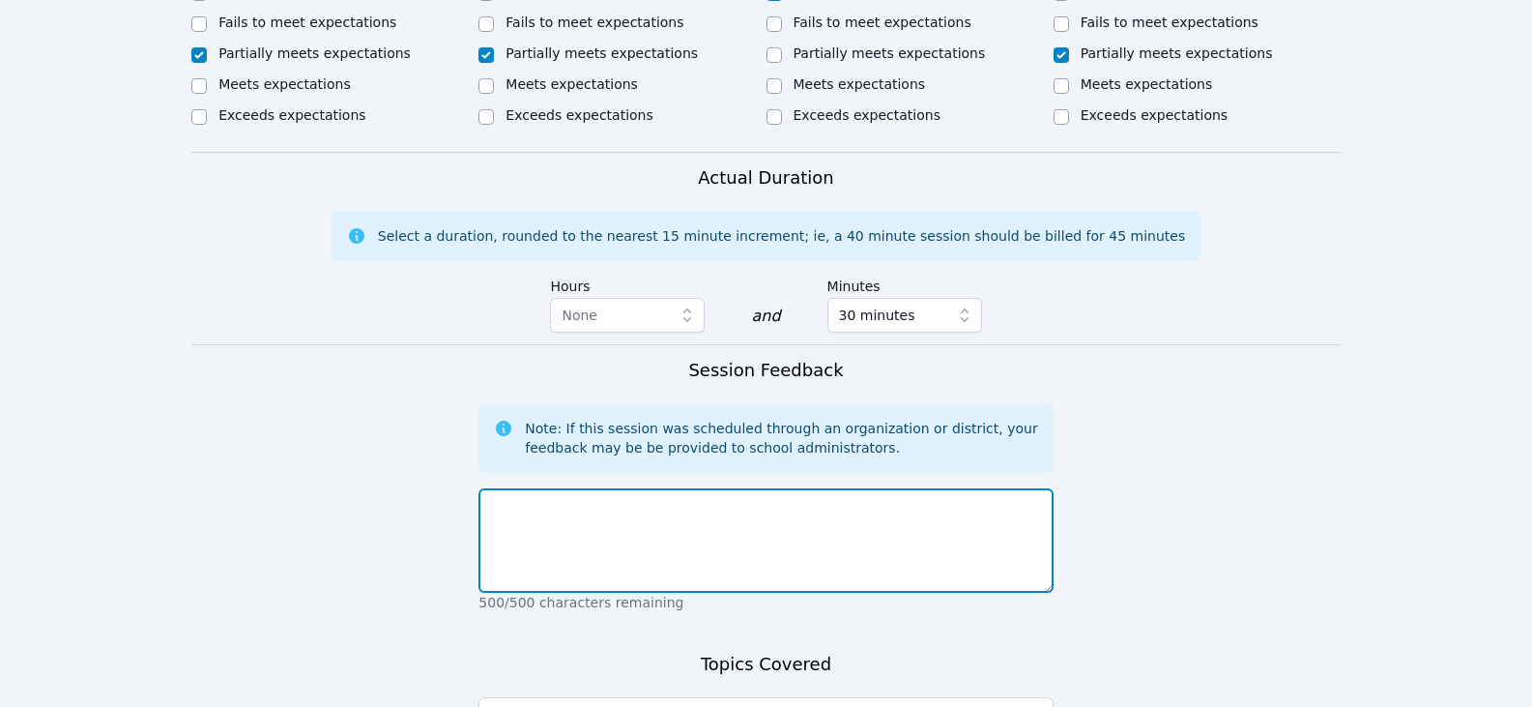
click at [799, 533] on textarea at bounding box center [766, 540] width 574 height 104
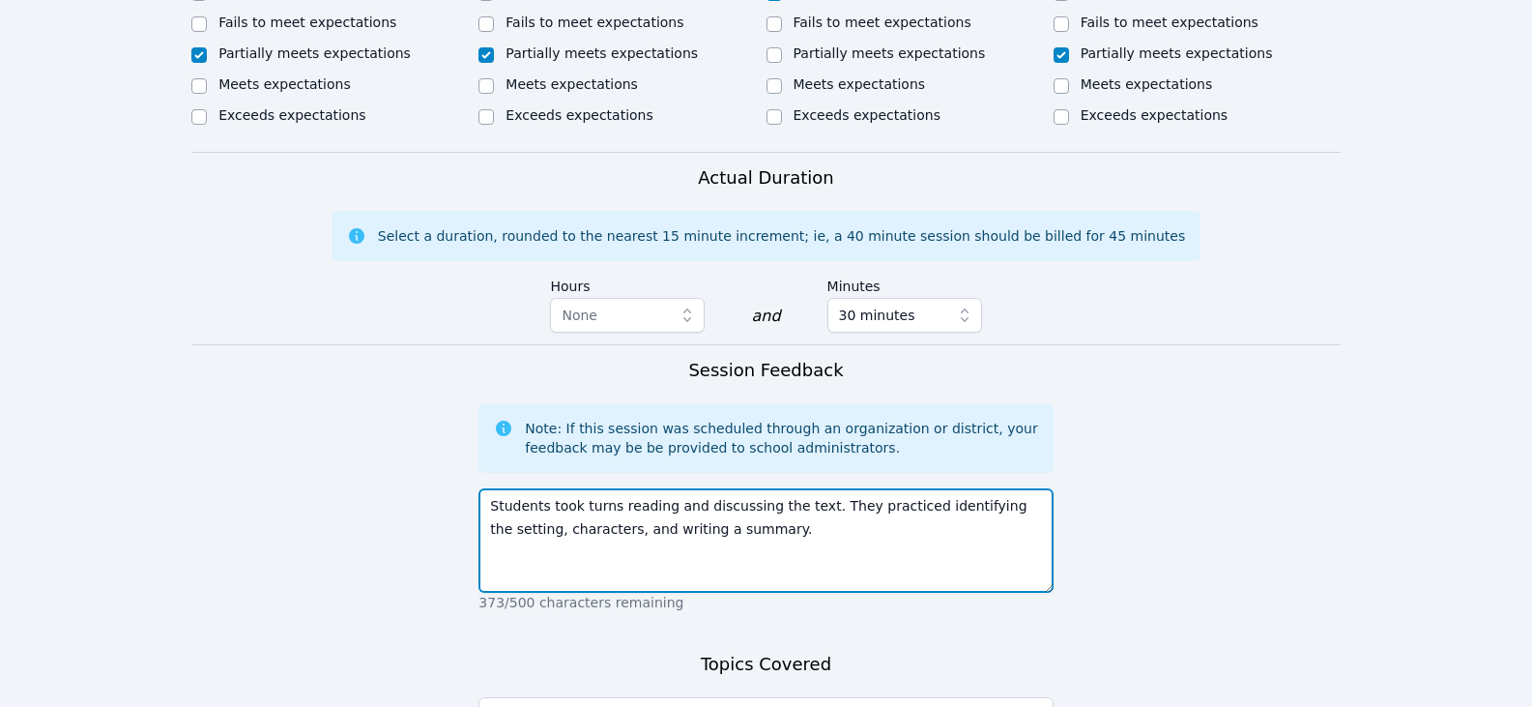
click at [808, 501] on textarea "Students took turns reading and discussing the text. They practiced identifying…" at bounding box center [766, 540] width 574 height 104
type textarea "Students took turns reading and discussing the text. They practiced identifying…"
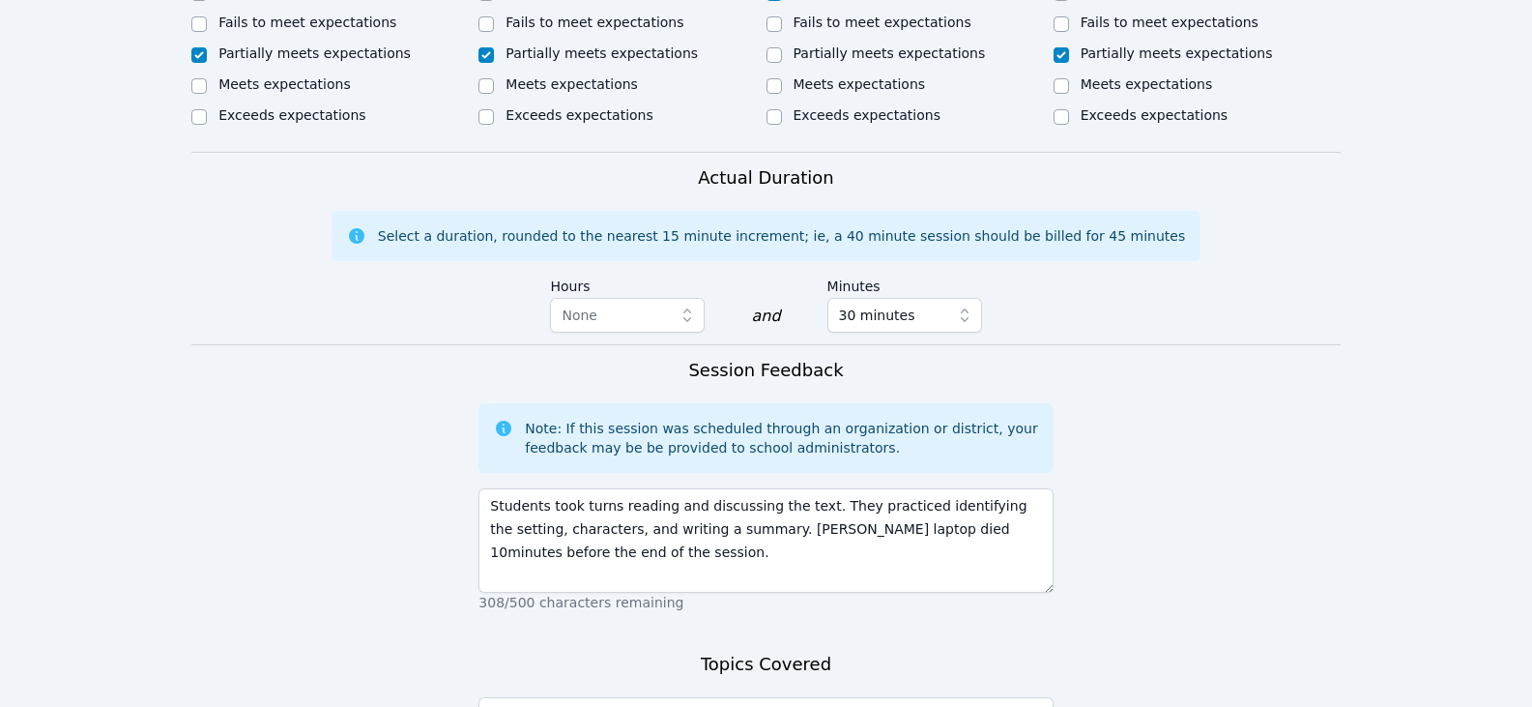
click at [1126, 523] on form "Student Participation Do not enter a participation level for ABSENT students Ai…" at bounding box center [766, 197] width 1150 height 1457
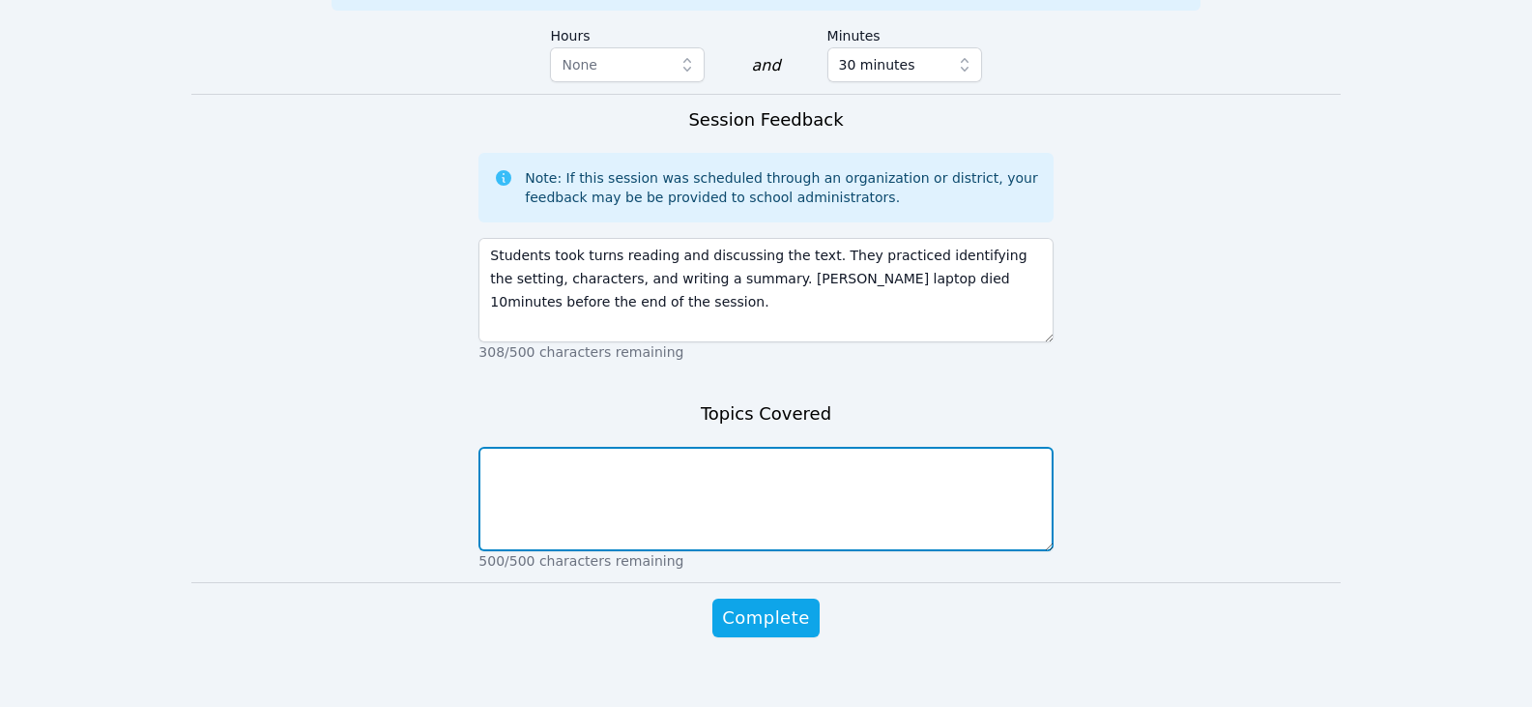
click at [720, 454] on textarea at bounding box center [766, 499] width 574 height 104
type textarea "reading fluency summarizing"
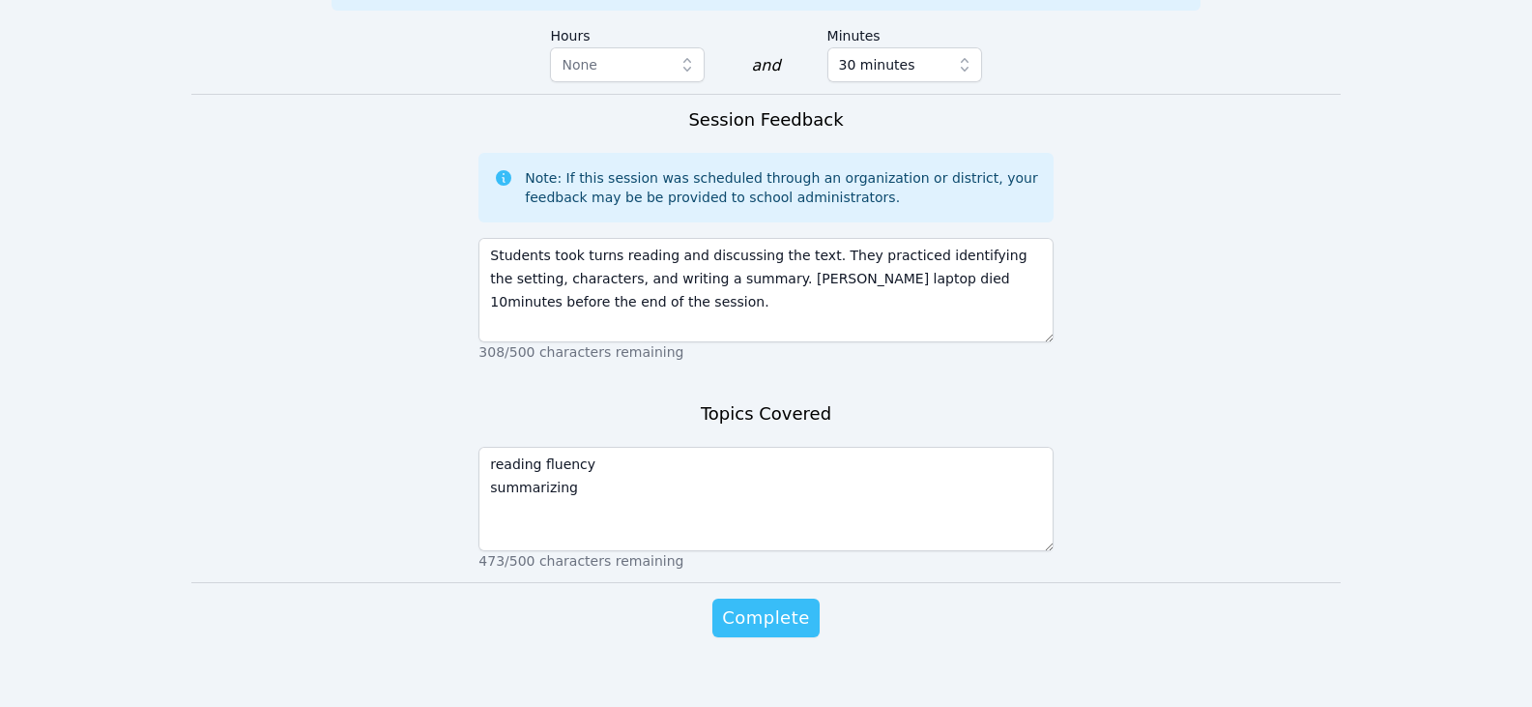
click at [743, 604] on span "Complete" at bounding box center [765, 617] width 87 height 27
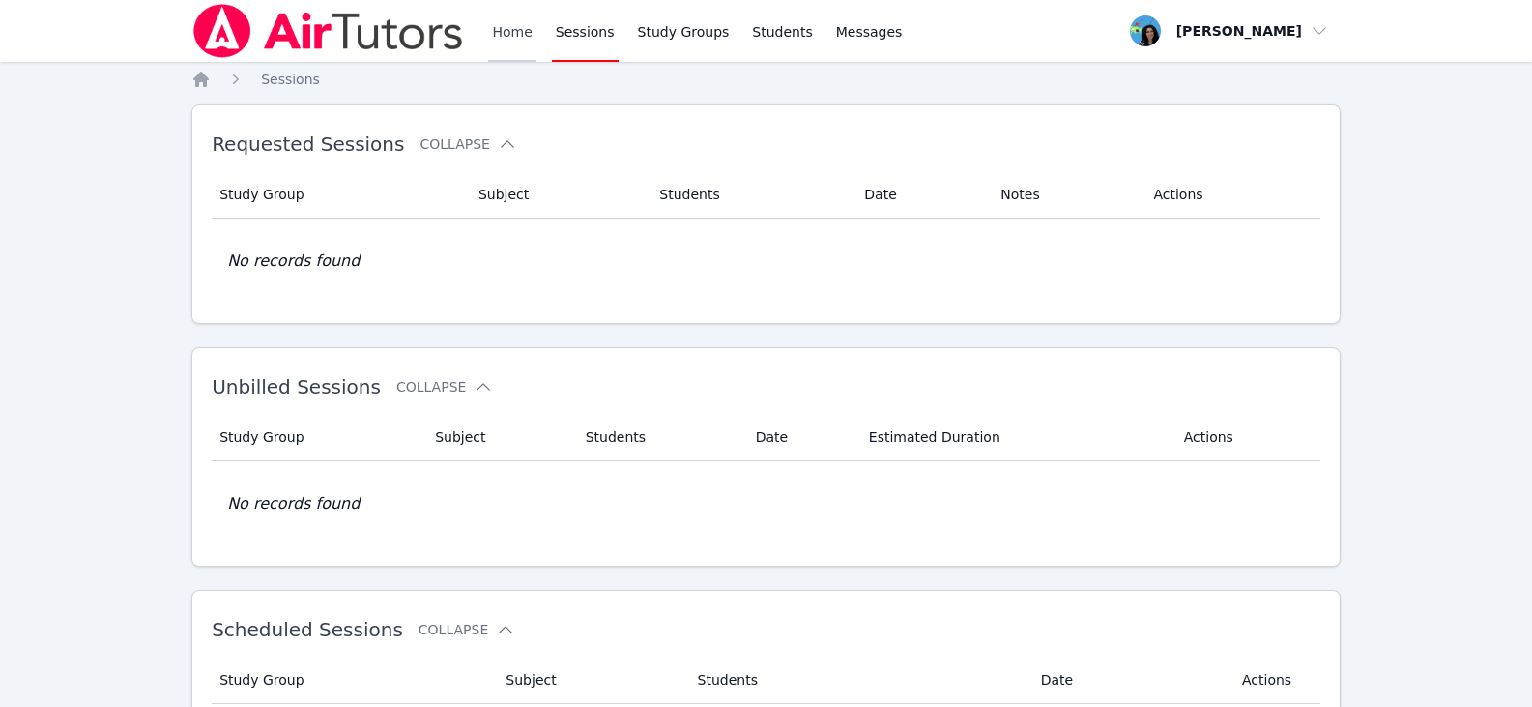
click at [503, 33] on link "Home" at bounding box center [511, 31] width 47 height 62
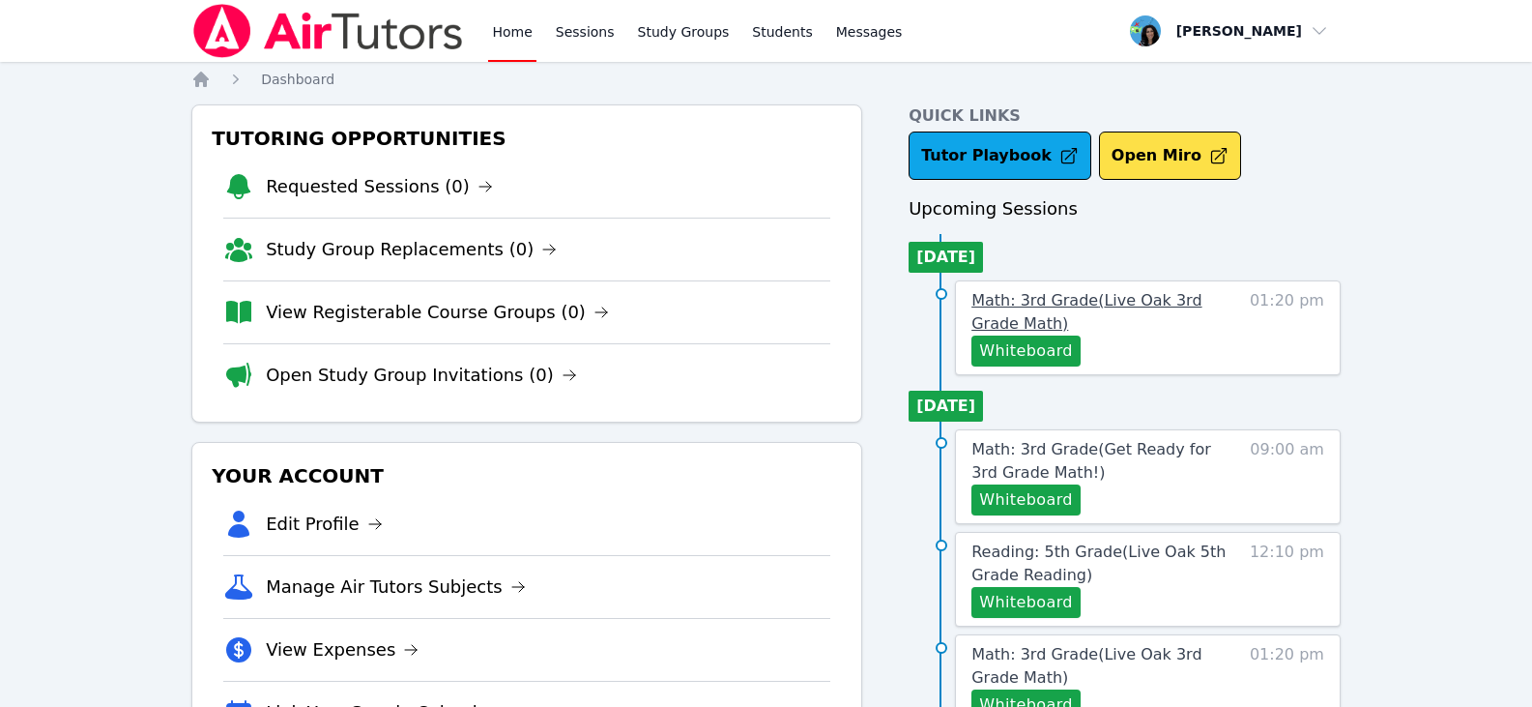
click at [1181, 304] on span "Math: 3rd Grade ( Live Oak 3rd Grade Math )" at bounding box center [1087, 312] width 230 height 42
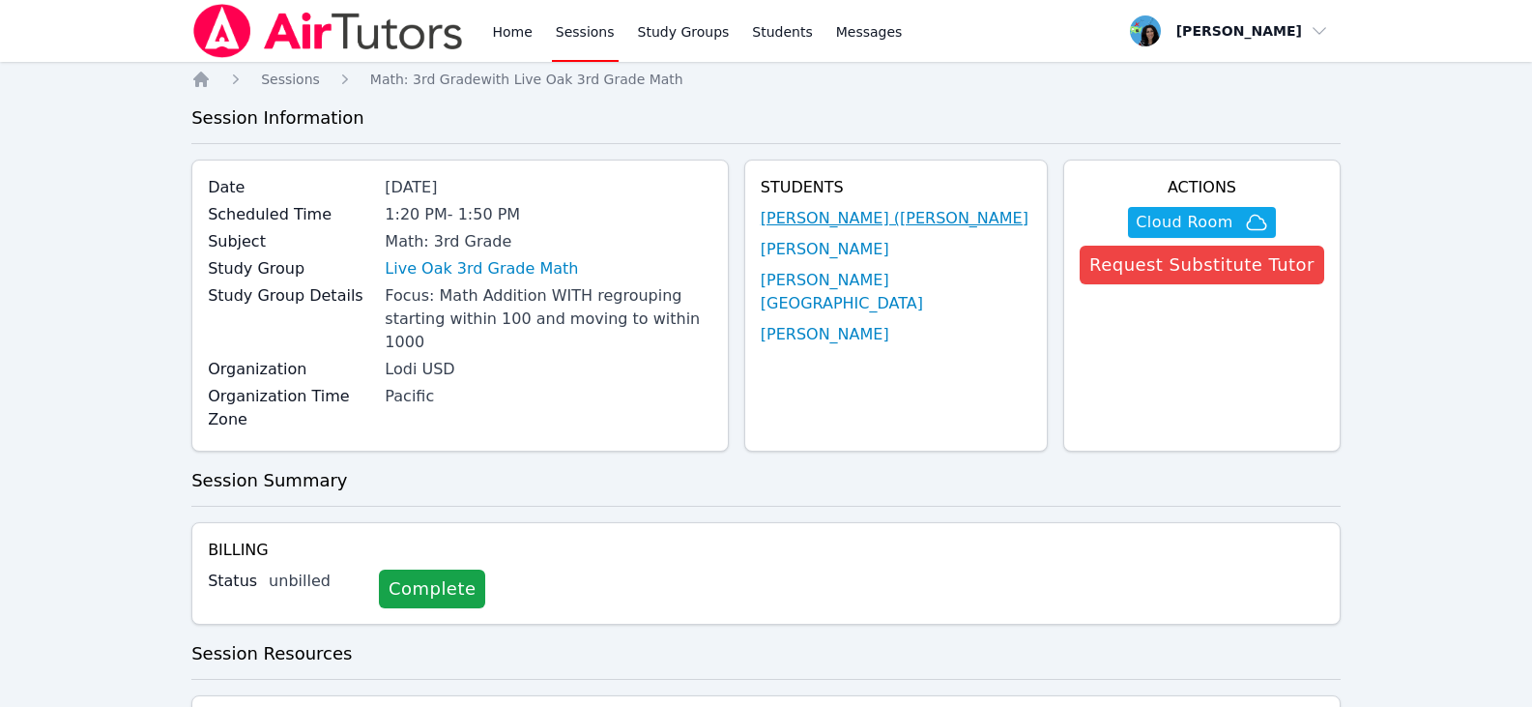
click at [939, 218] on link "[PERSON_NAME] ([PERSON_NAME]" at bounding box center [895, 218] width 268 height 23
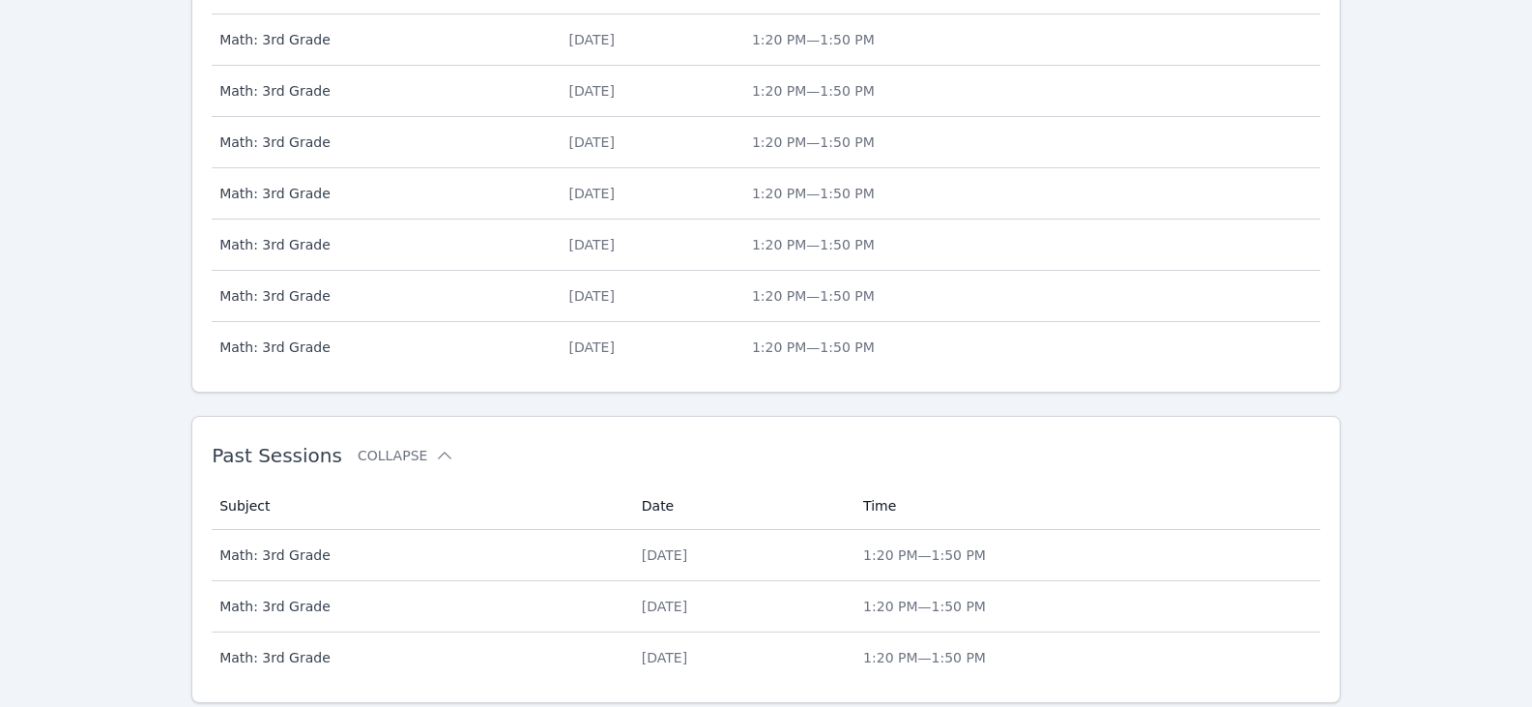
scroll to position [847, 0]
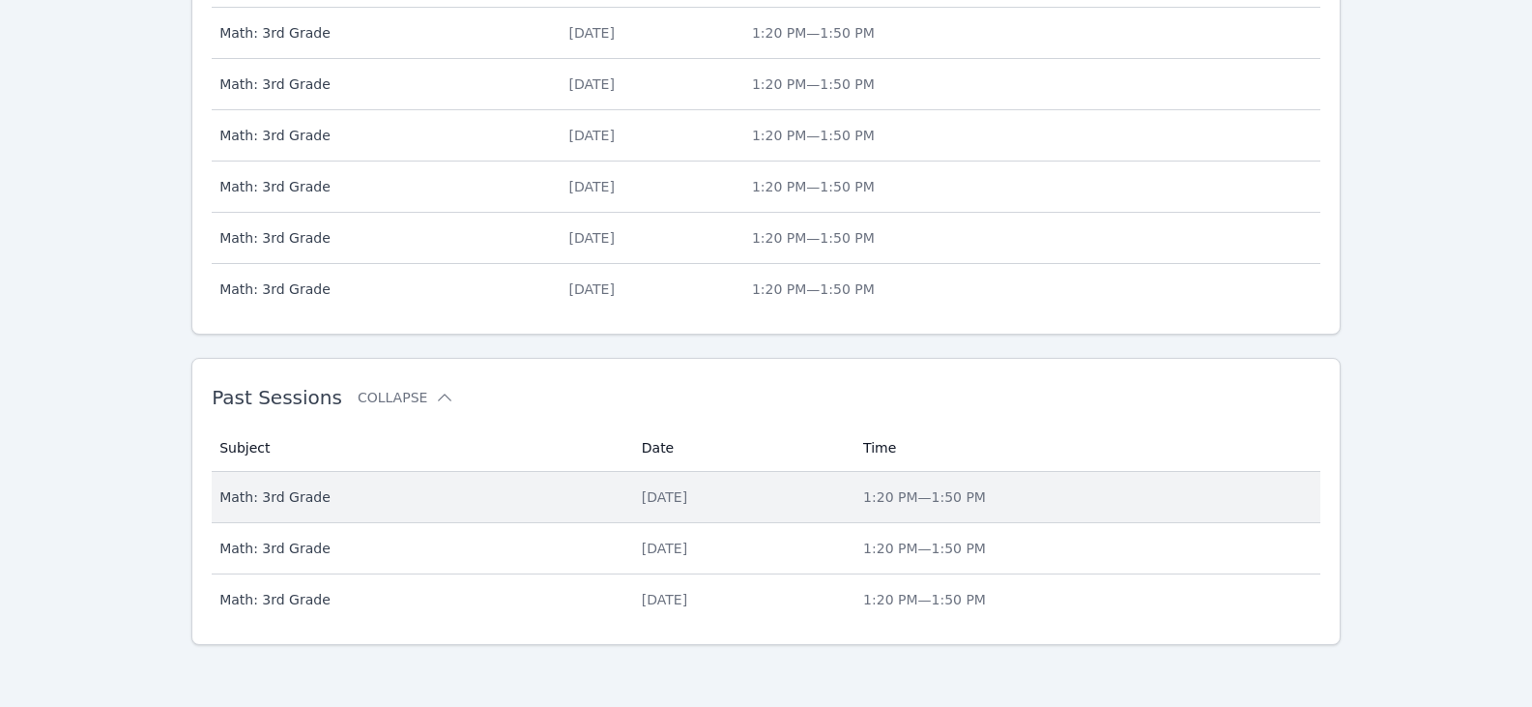
click at [642, 504] on div "[DATE]" at bounding box center [741, 496] width 198 height 19
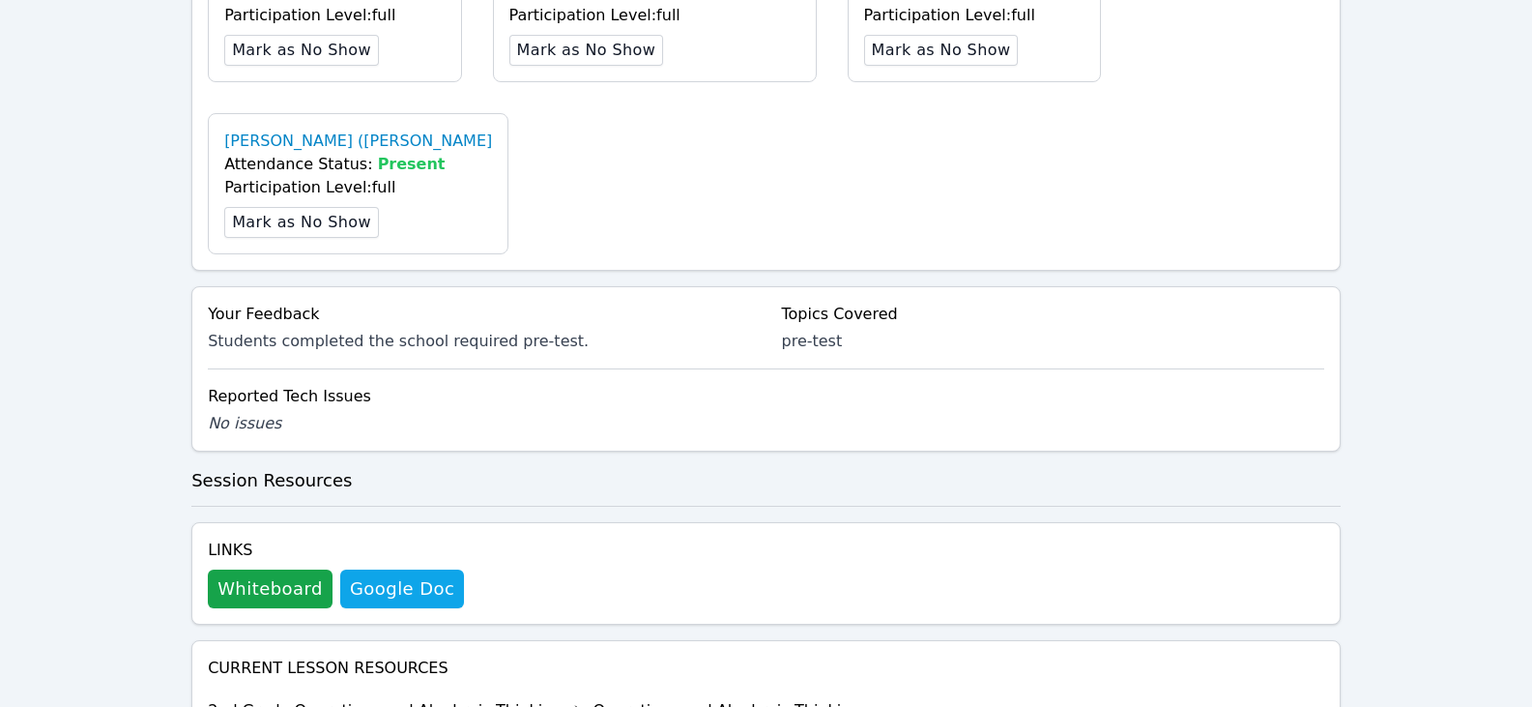
scroll to position [877, 0]
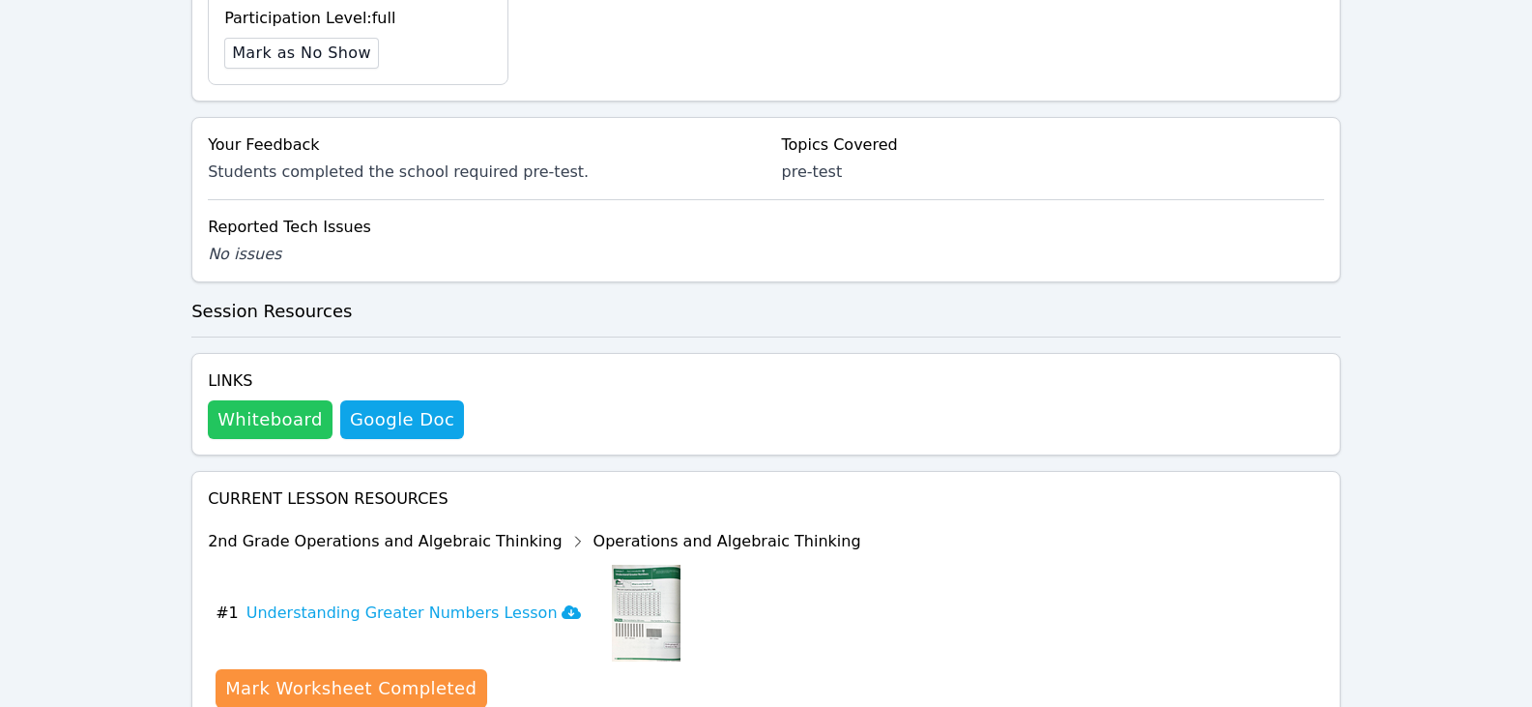
click at [291, 400] on button "Whiteboard" at bounding box center [270, 419] width 125 height 39
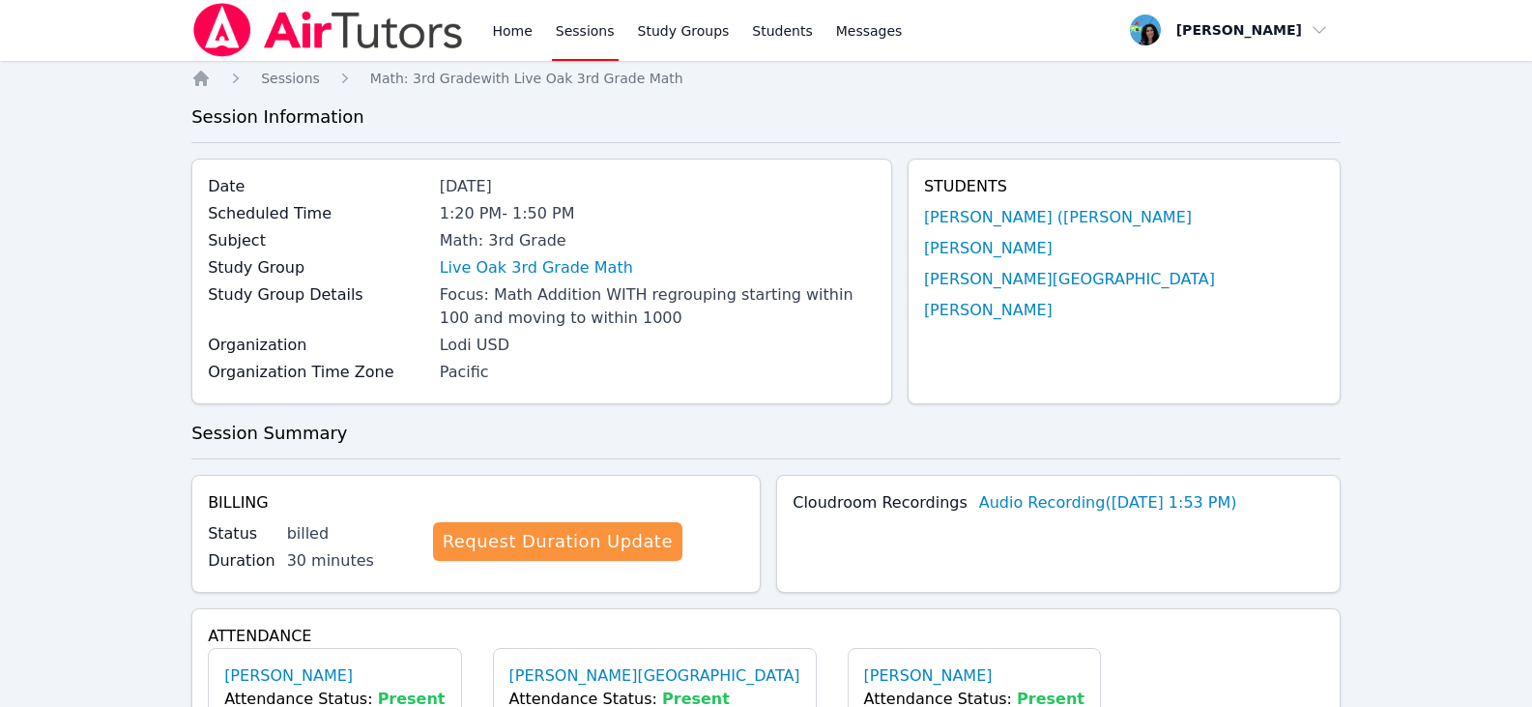
scroll to position [0, 0]
click at [571, 19] on link "Sessions" at bounding box center [585, 31] width 67 height 62
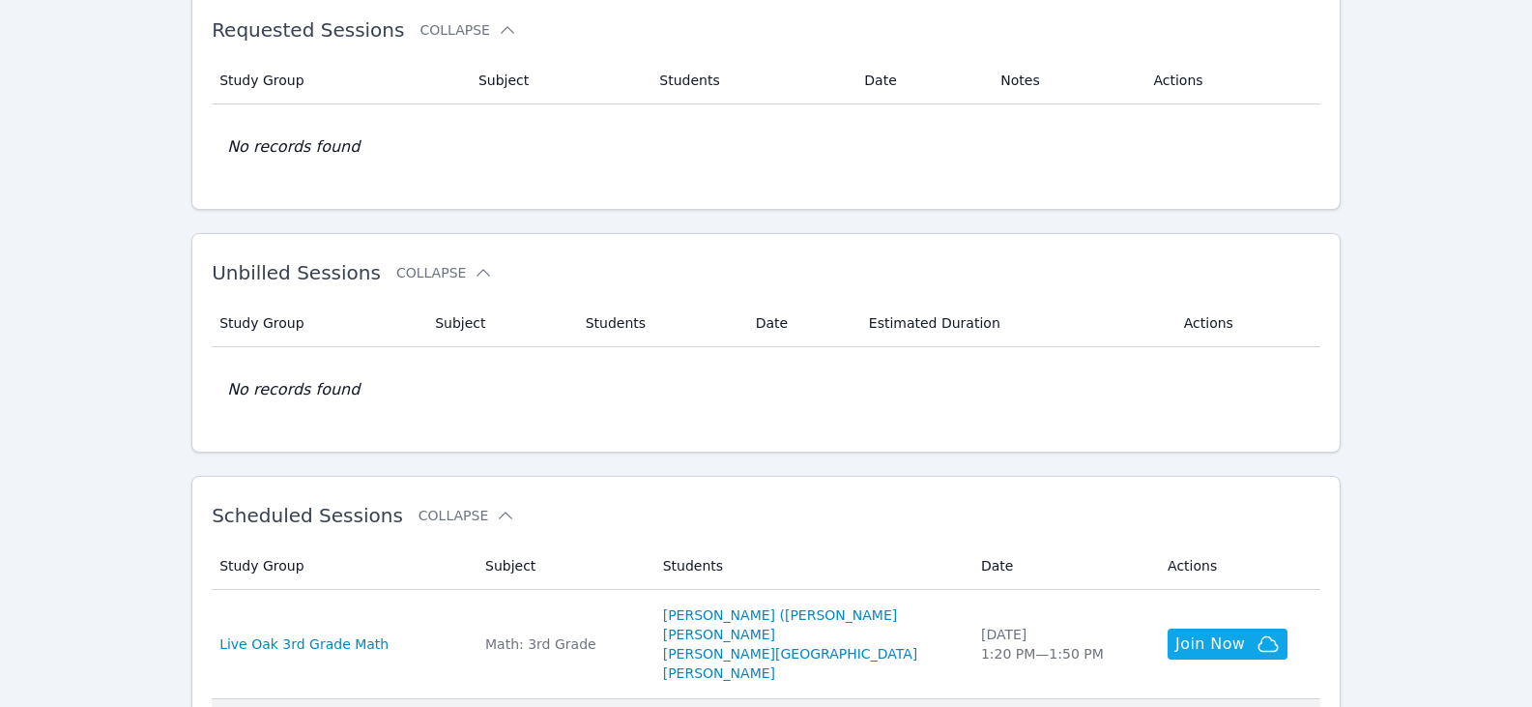
scroll to position [483, 0]
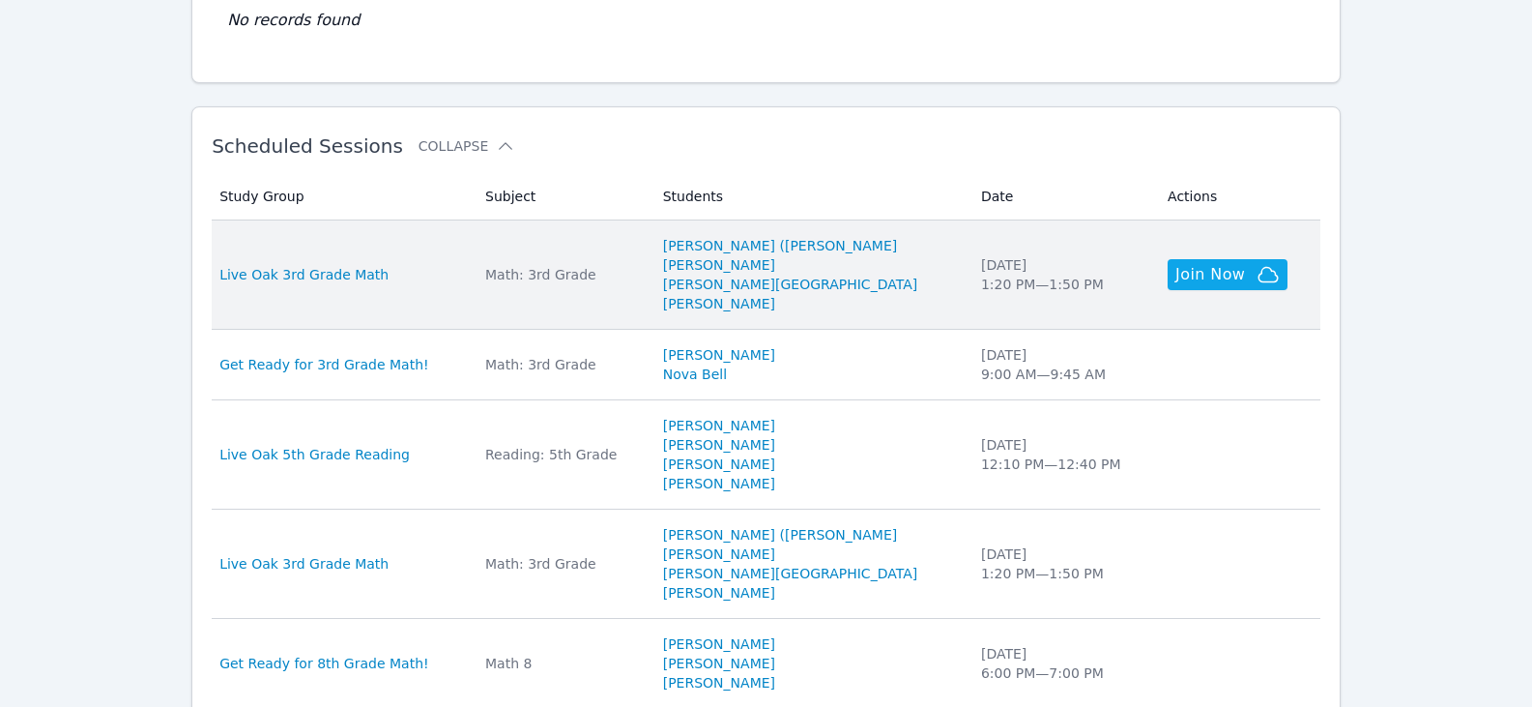
click at [574, 278] on div "Math: 3rd Grade" at bounding box center [562, 274] width 155 height 19
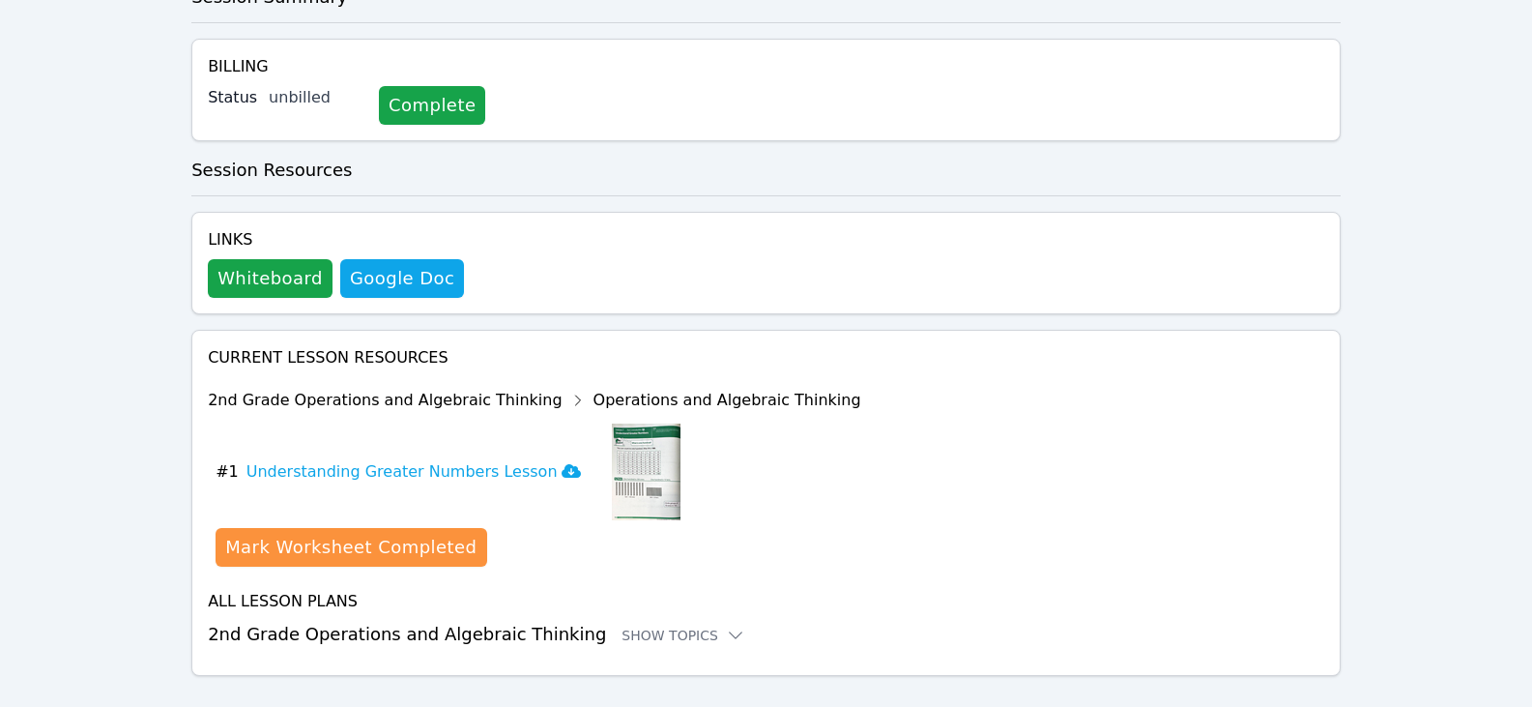
scroll to position [468, 0]
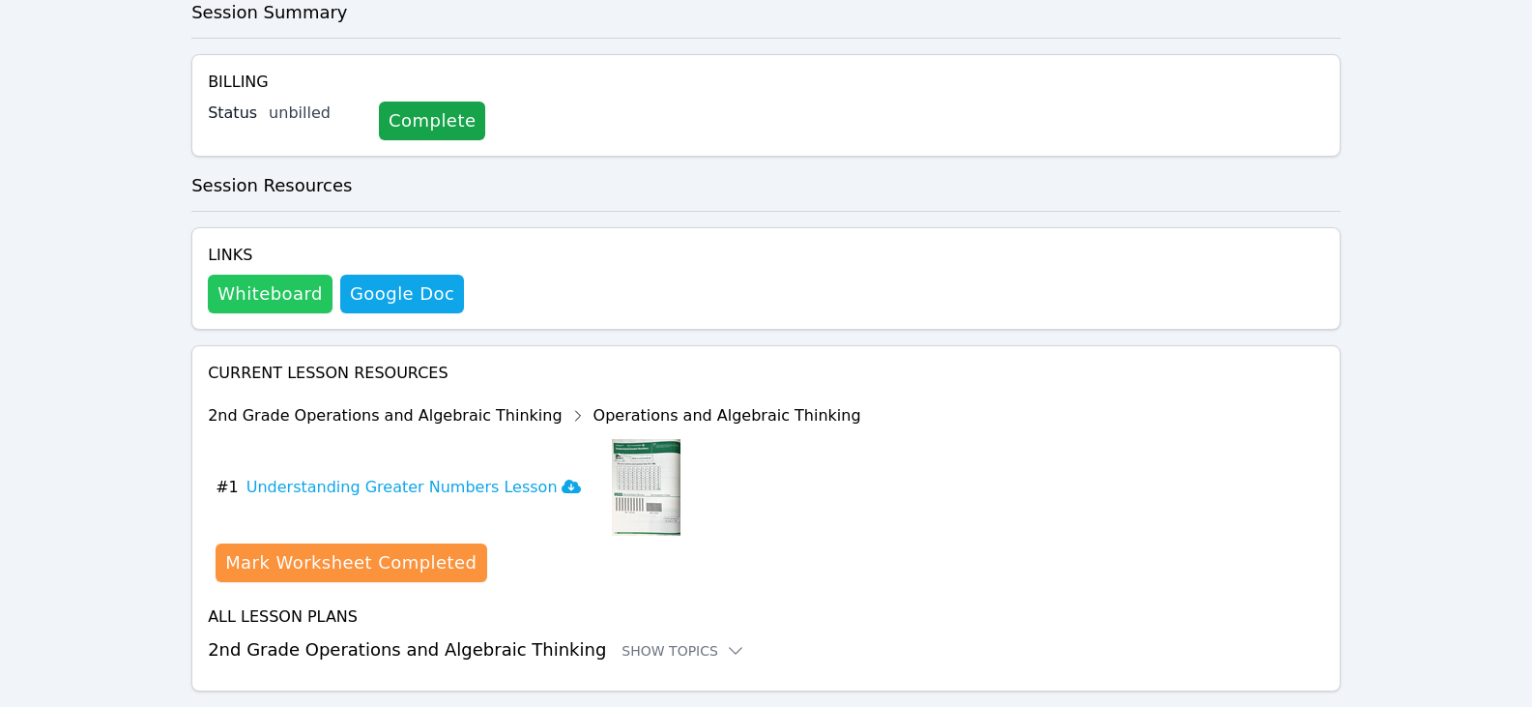
click at [299, 275] on button "Whiteboard" at bounding box center [270, 294] width 125 height 39
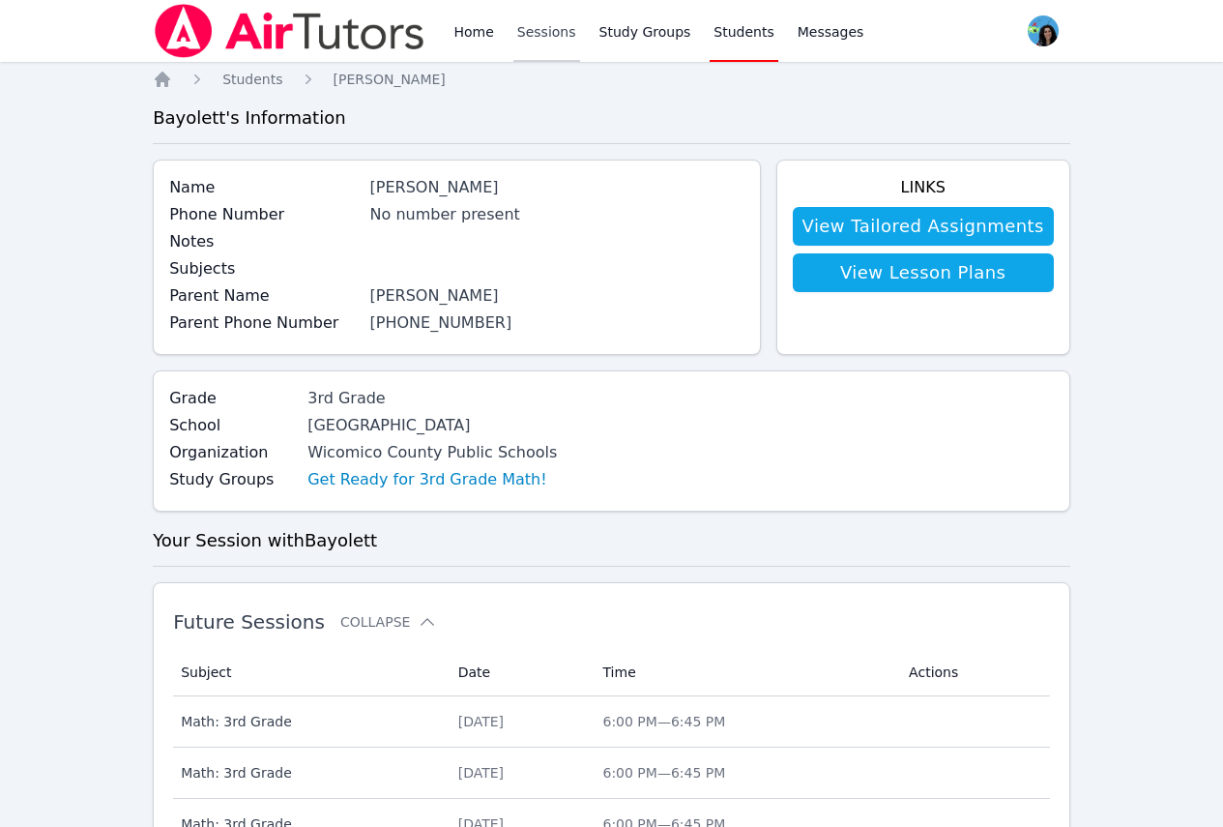
click at [524, 20] on link "Sessions" at bounding box center [546, 31] width 67 height 62
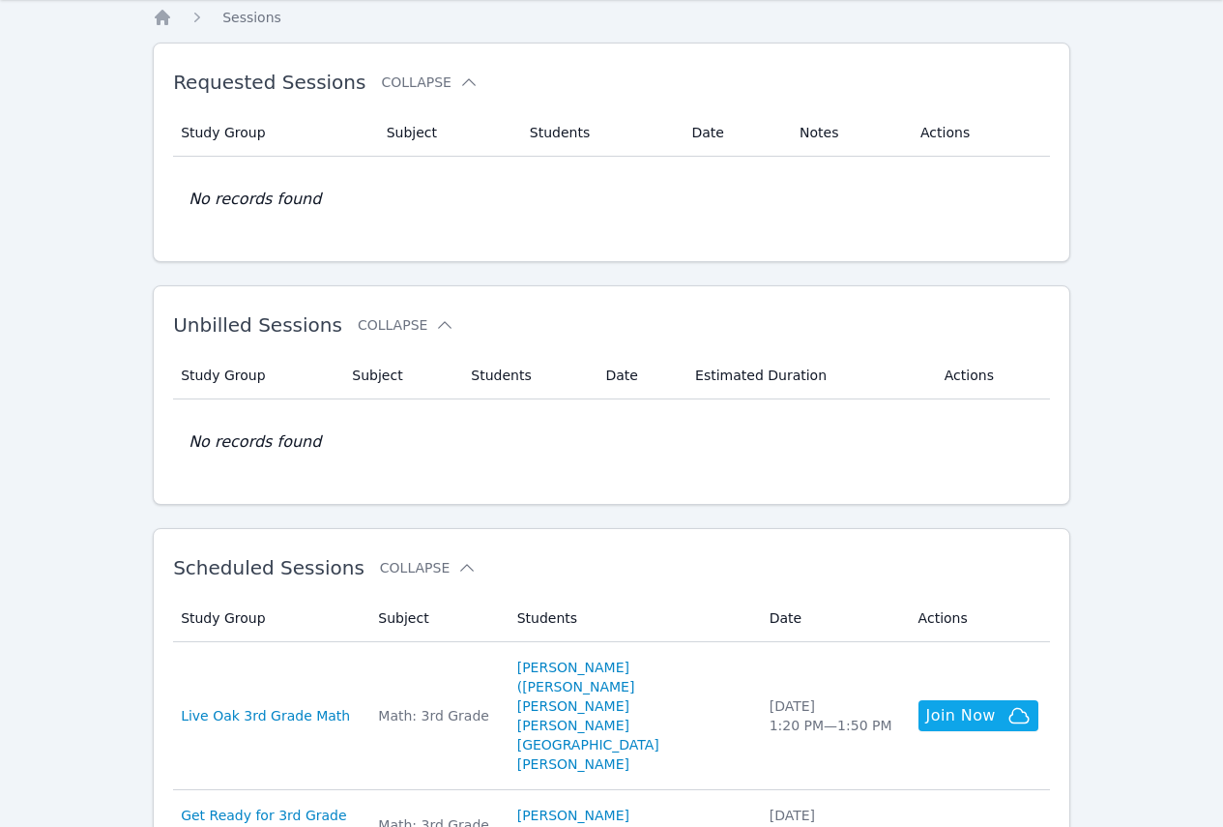
scroll to position [97, 0]
